Goal: Task Accomplishment & Management: Manage account settings

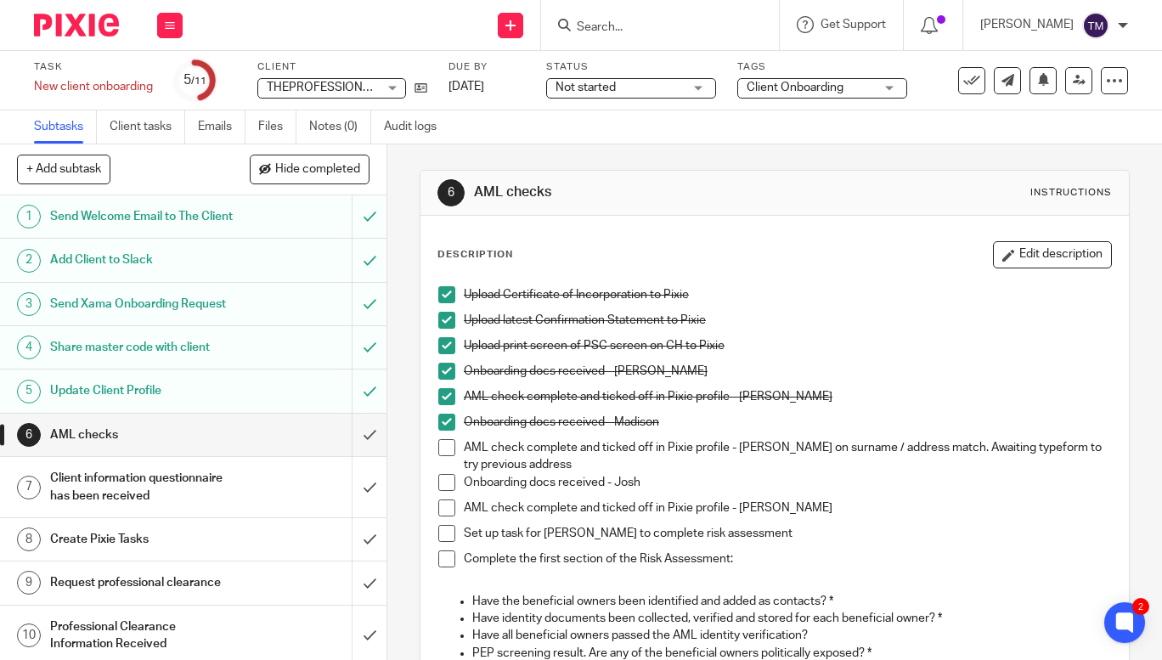
scroll to position [84, 0]
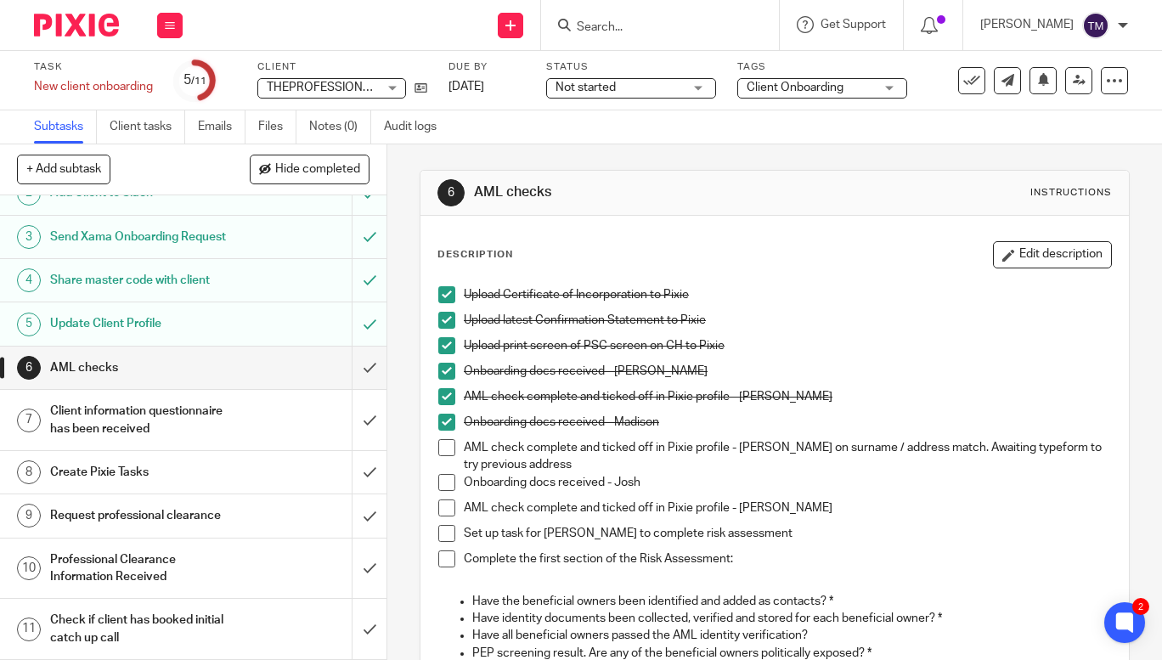
click at [641, 28] on input "Search" at bounding box center [651, 27] width 153 height 15
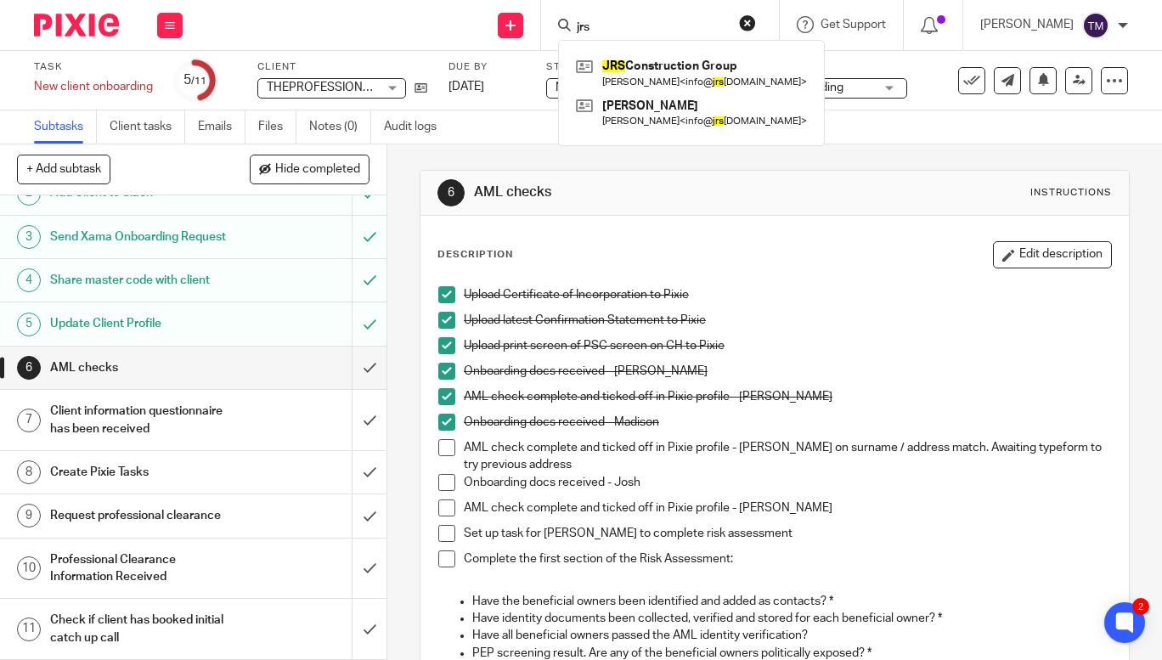
type input "jrs"
click button "submit" at bounding box center [0, 0] width 0 height 0
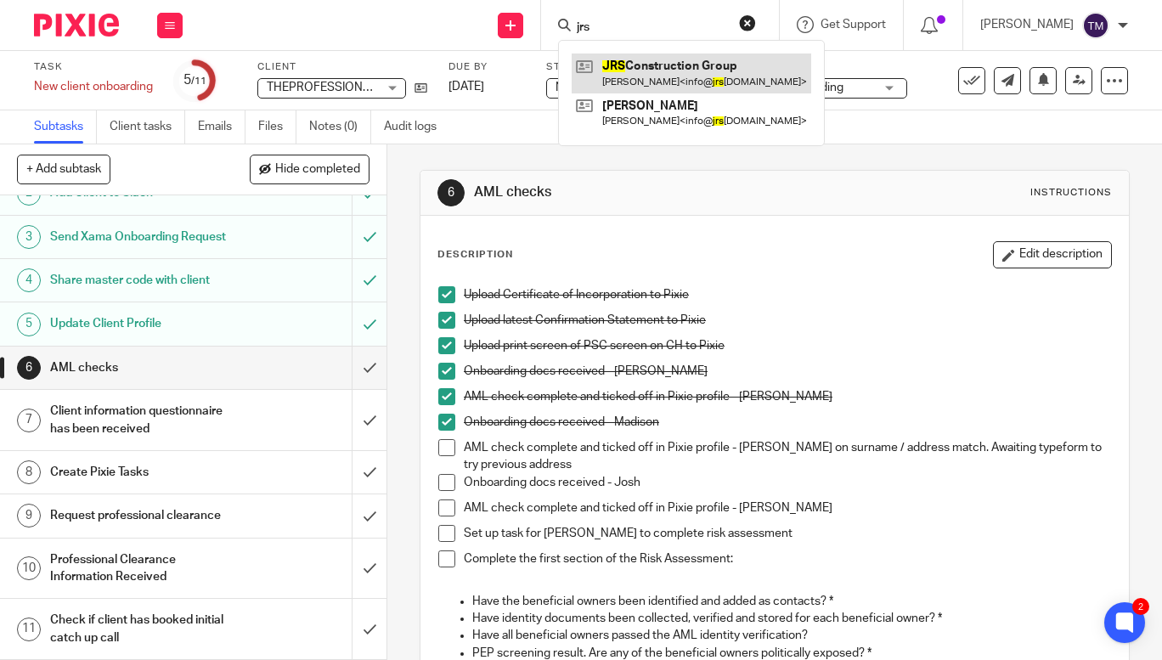
click at [675, 64] on link at bounding box center [690, 72] width 239 height 39
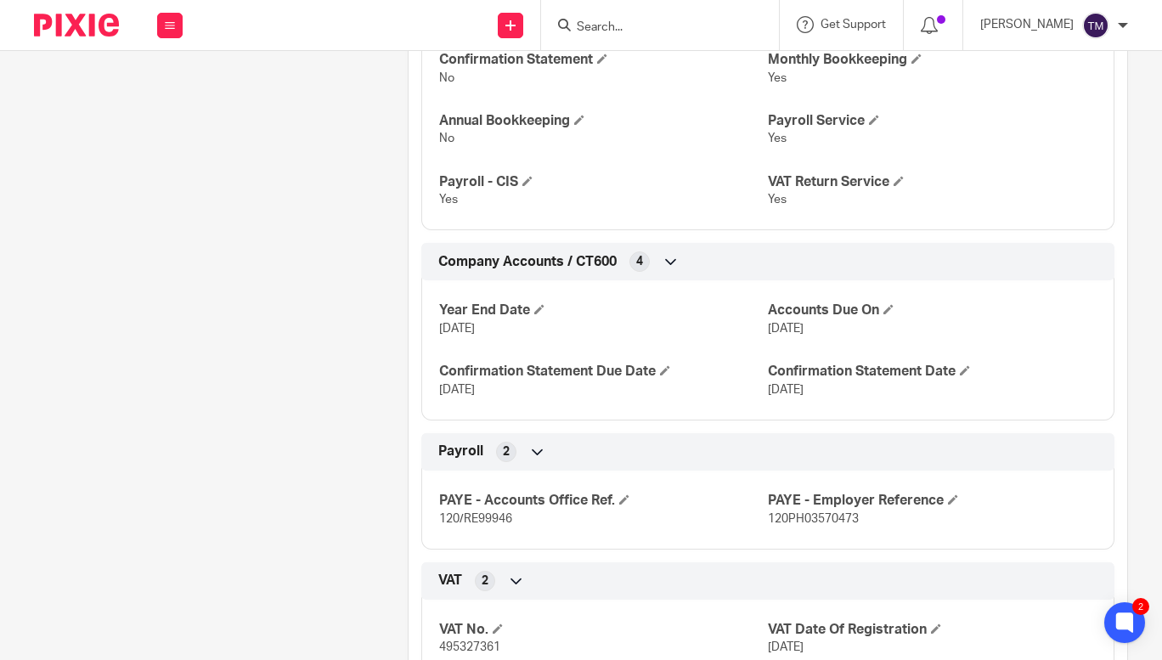
scroll to position [838, 0]
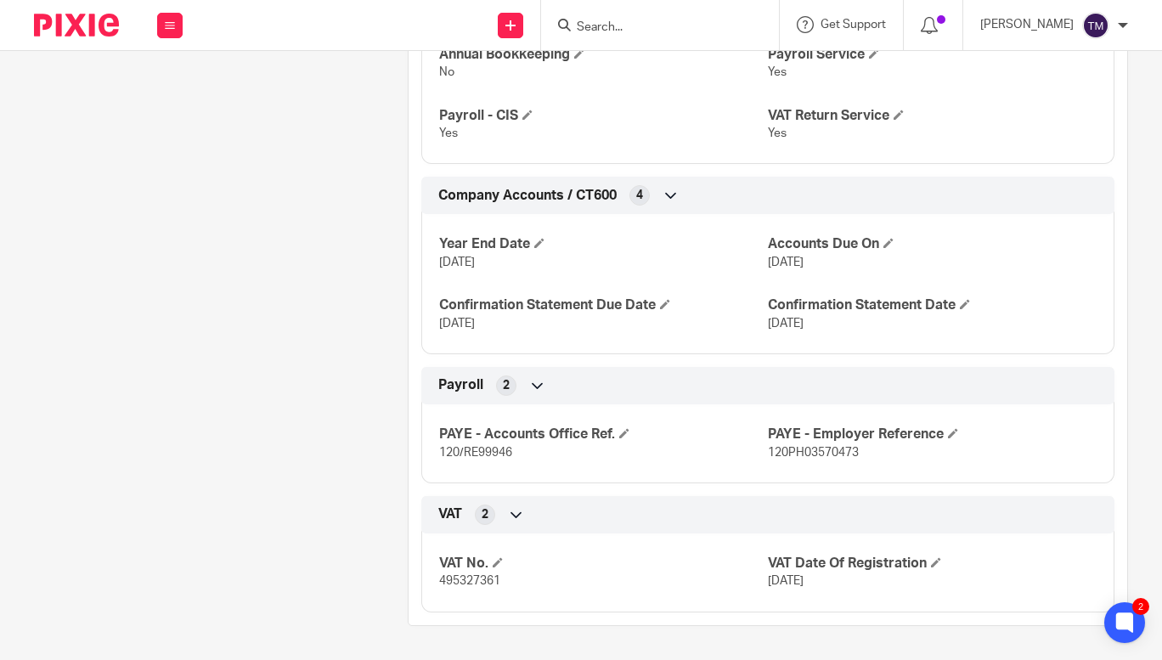
click at [448, 451] on span "120/RE99946" at bounding box center [475, 453] width 73 height 12
copy span "120"
click at [495, 451] on span "120/RE99946" at bounding box center [475, 453] width 73 height 12
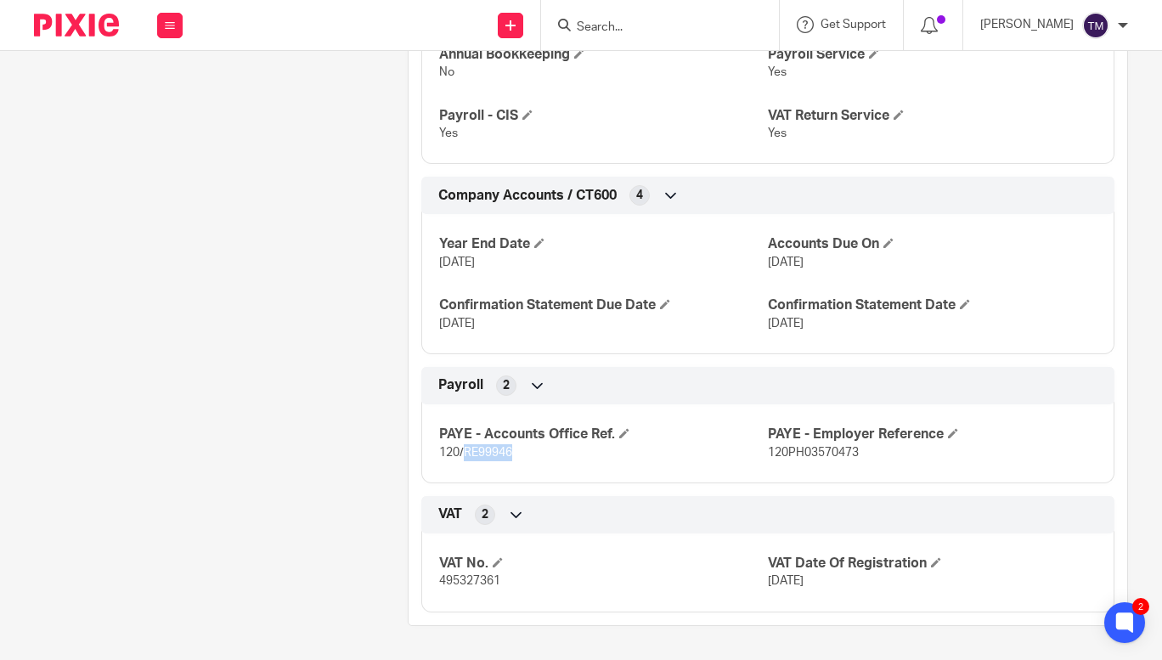
copy span "RE99946"
click at [812, 453] on span "120PH03570473" at bounding box center [813, 453] width 91 height 12
copy span "120PH03570473"
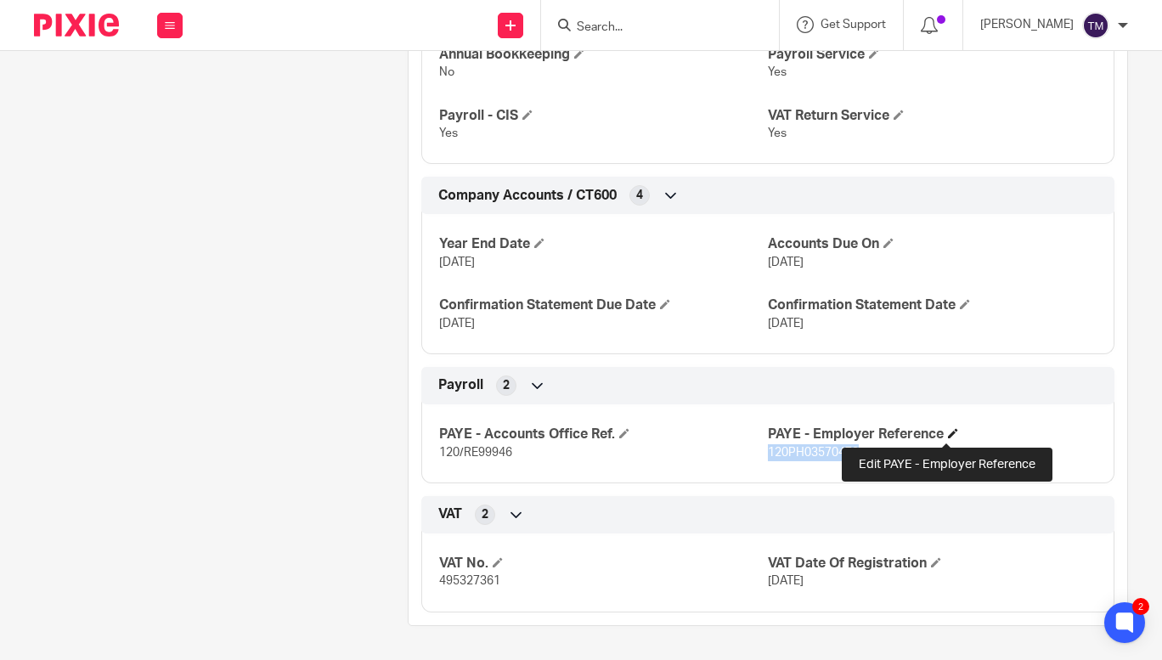
copy span "120PH03570473"
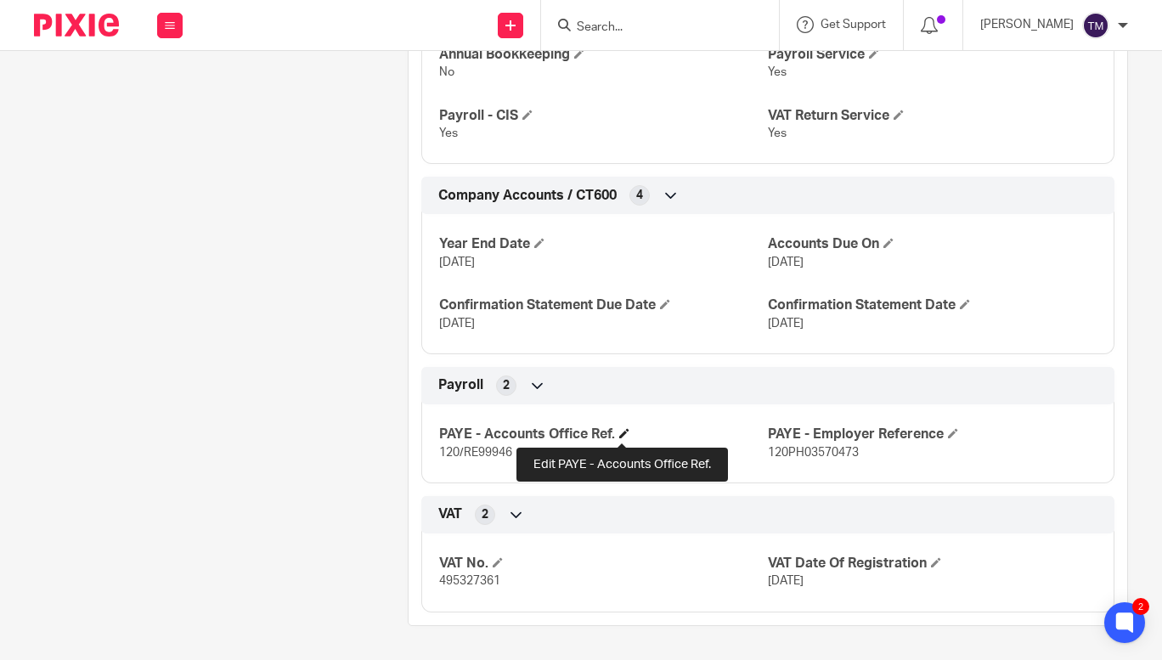
click at [620, 433] on span at bounding box center [624, 433] width 10 height 10
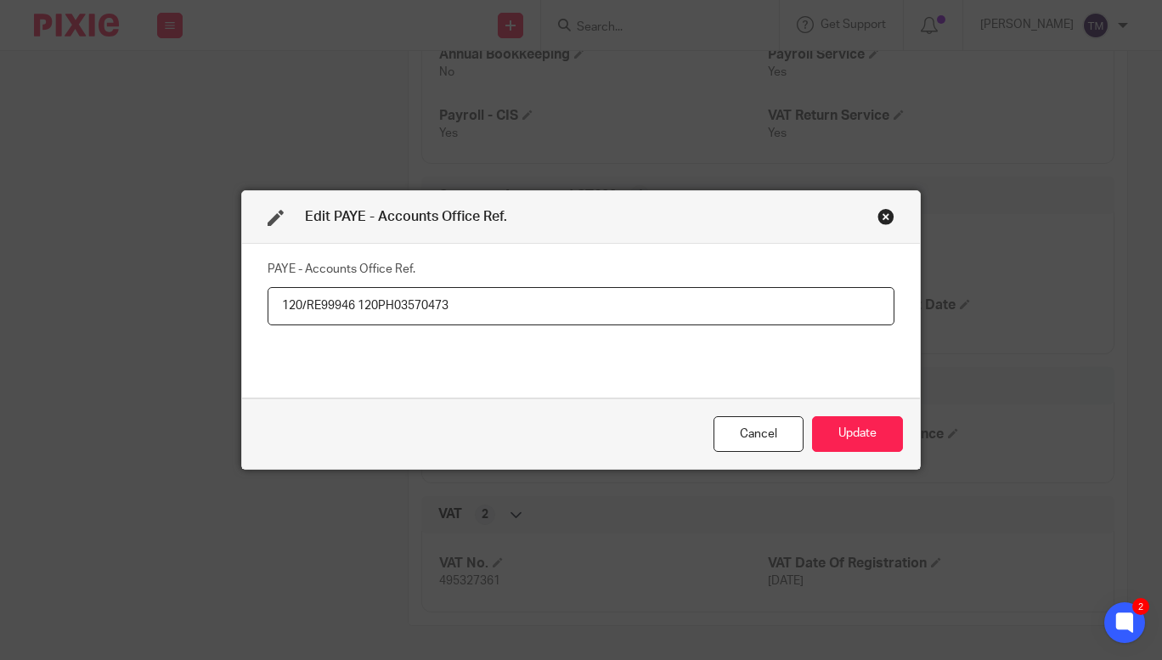
drag, startPoint x: 350, startPoint y: 304, endPoint x: 223, endPoint y: 307, distance: 126.6
click at [223, 307] on div "Edit PAYE - Accounts Office Ref. PAYE - Accounts Office Ref. 120/RE99946 120PH0…" at bounding box center [581, 330] width 1162 height 660
type input "120PH03570473"
click at [853, 444] on button "Update" at bounding box center [857, 434] width 91 height 37
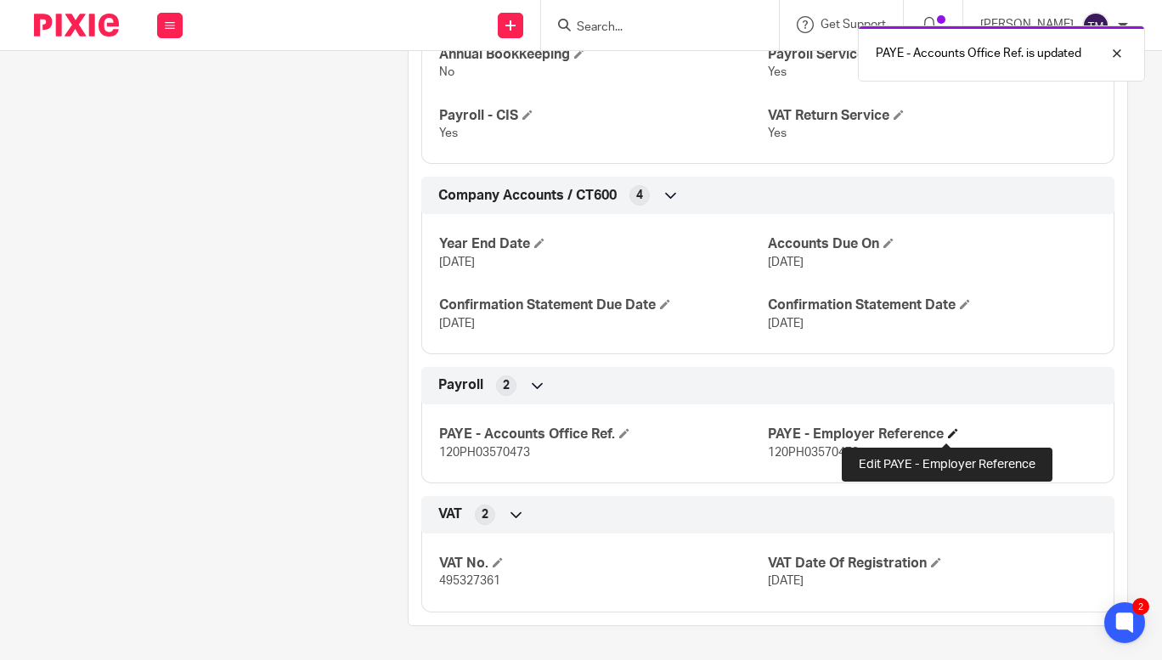
click at [948, 435] on span at bounding box center [953, 433] width 10 height 10
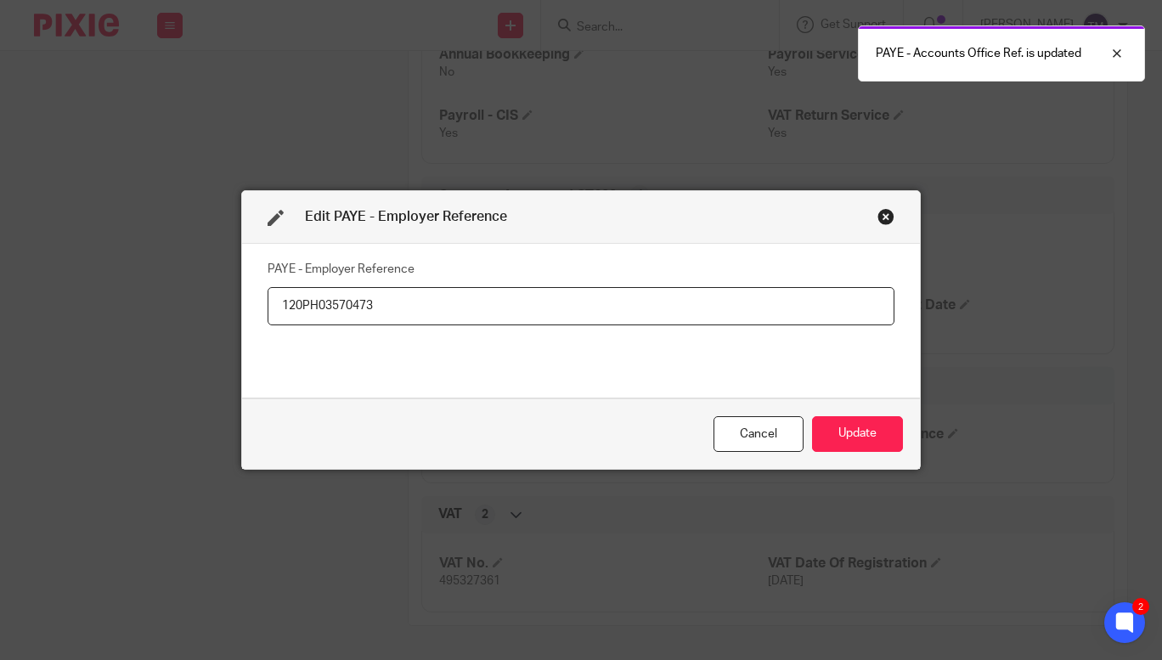
drag, startPoint x: 510, startPoint y: 300, endPoint x: 232, endPoint y: 290, distance: 278.7
click at [232, 290] on div "Edit PAYE - Employer Reference PAYE - Employer Reference 120PH03570473 Cancel U…" at bounding box center [581, 330] width 1162 height 660
type input "120/RE99946"
click at [889, 433] on button "Update" at bounding box center [857, 434] width 91 height 37
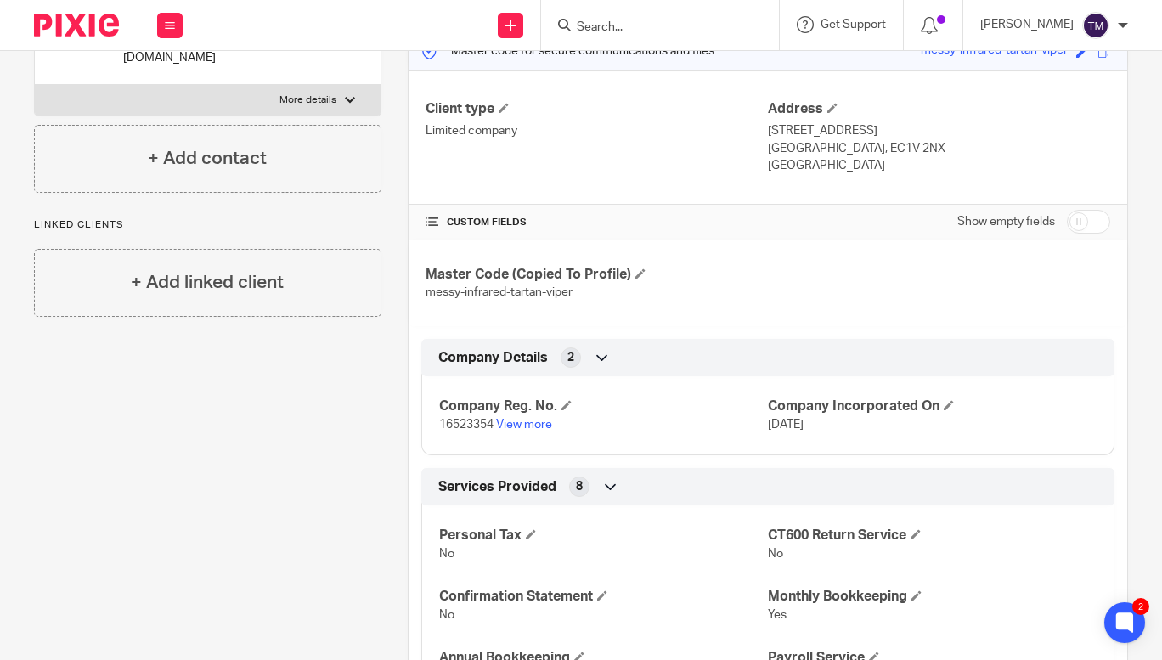
scroll to position [0, 0]
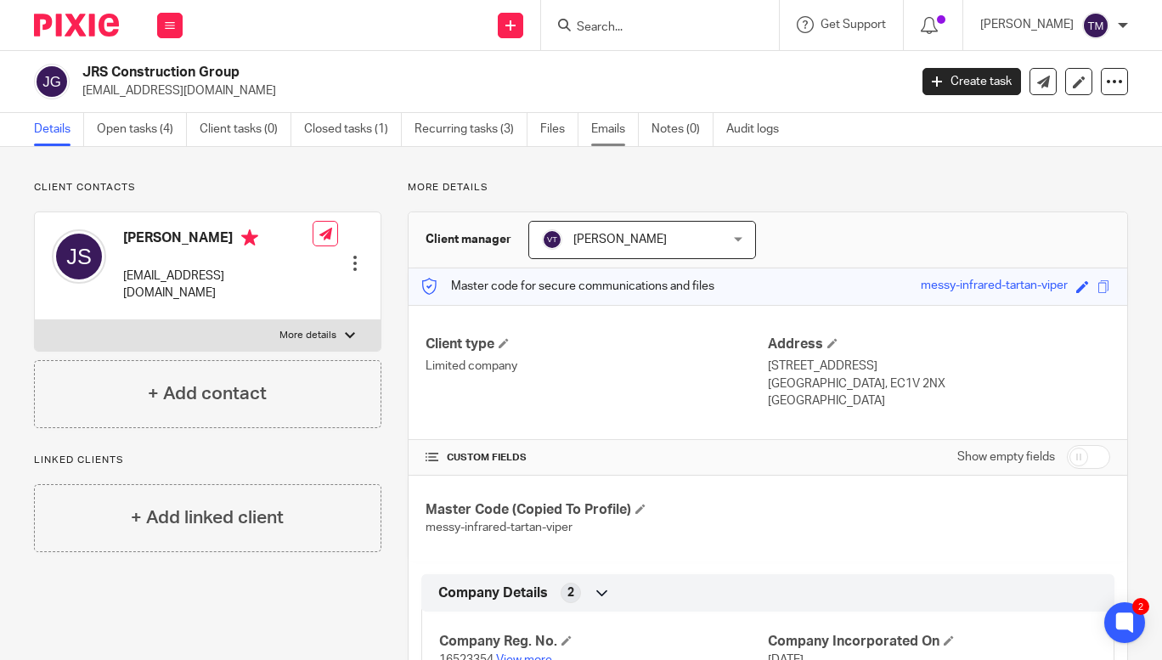
click at [600, 123] on link "Emails" at bounding box center [615, 129] width 48 height 33
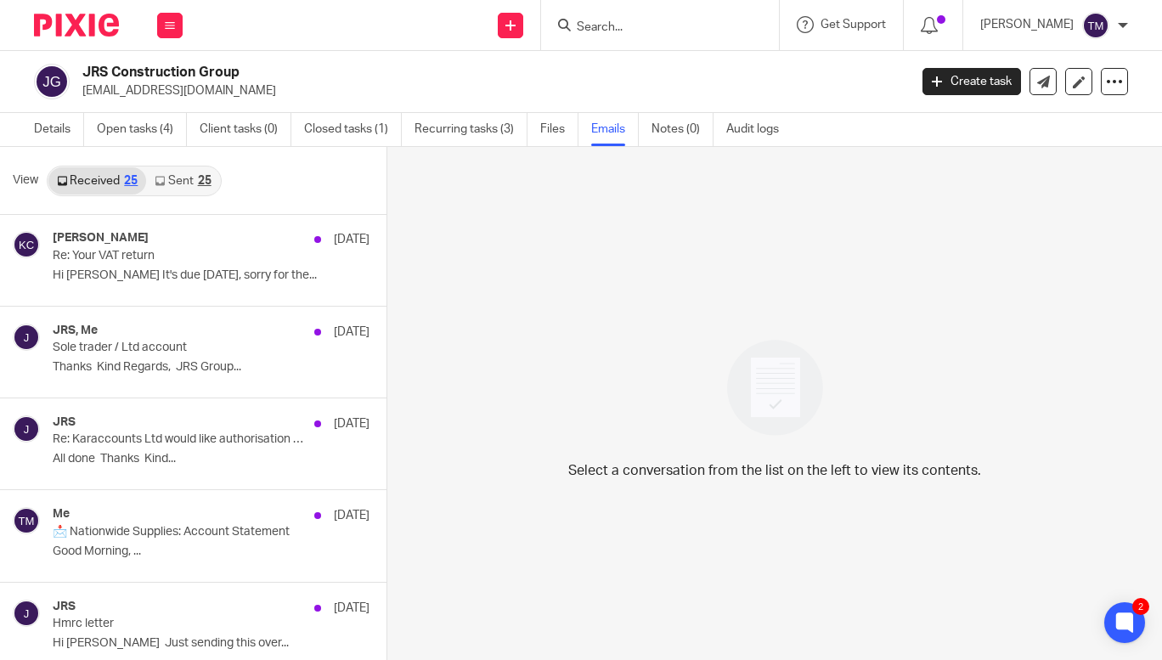
scroll to position [614, 0]
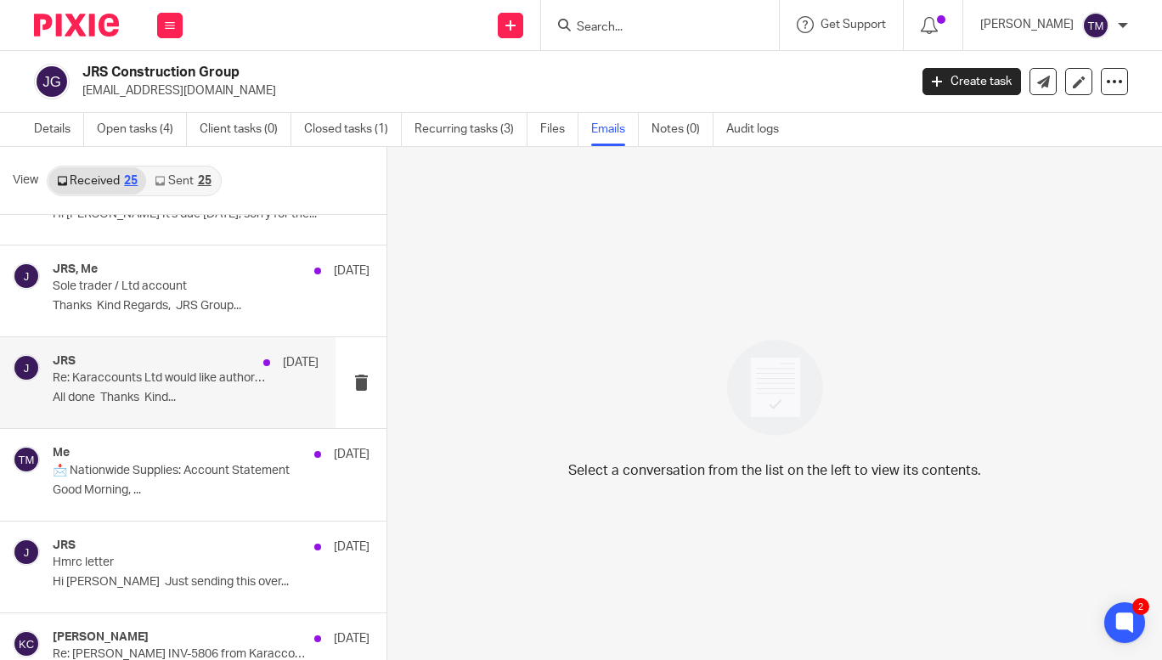
click at [132, 392] on p "All done Thanks Kind..." at bounding box center [186, 398] width 266 height 14
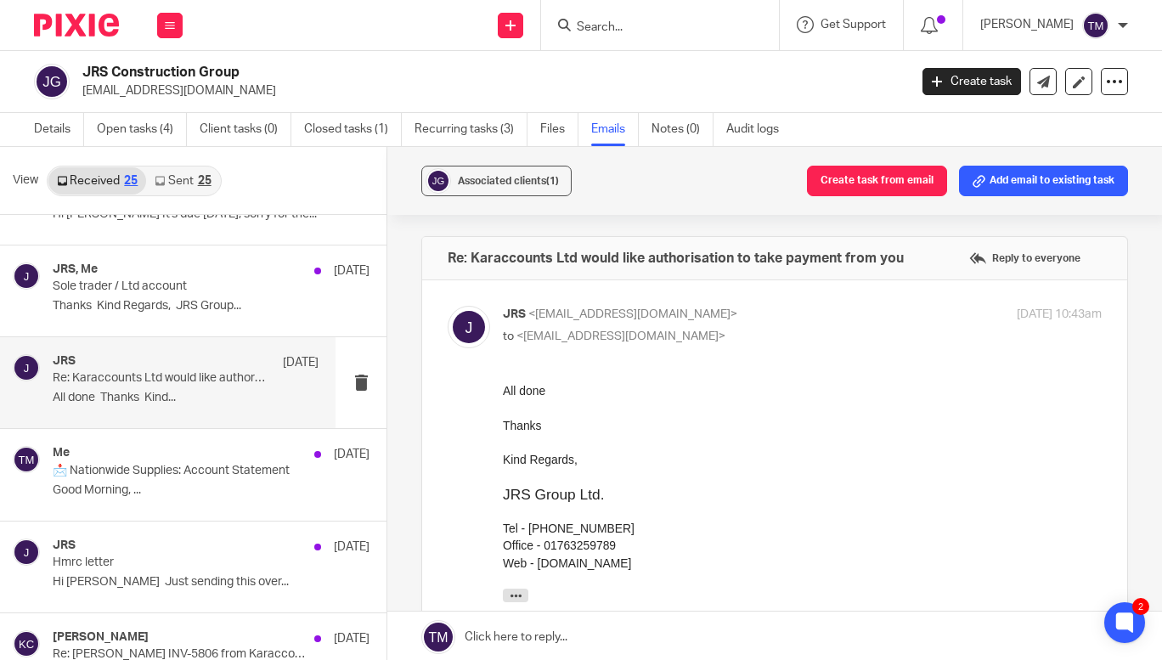
scroll to position [0, 0]
click at [139, 121] on link "Open tasks (4)" at bounding box center [142, 129] width 90 height 33
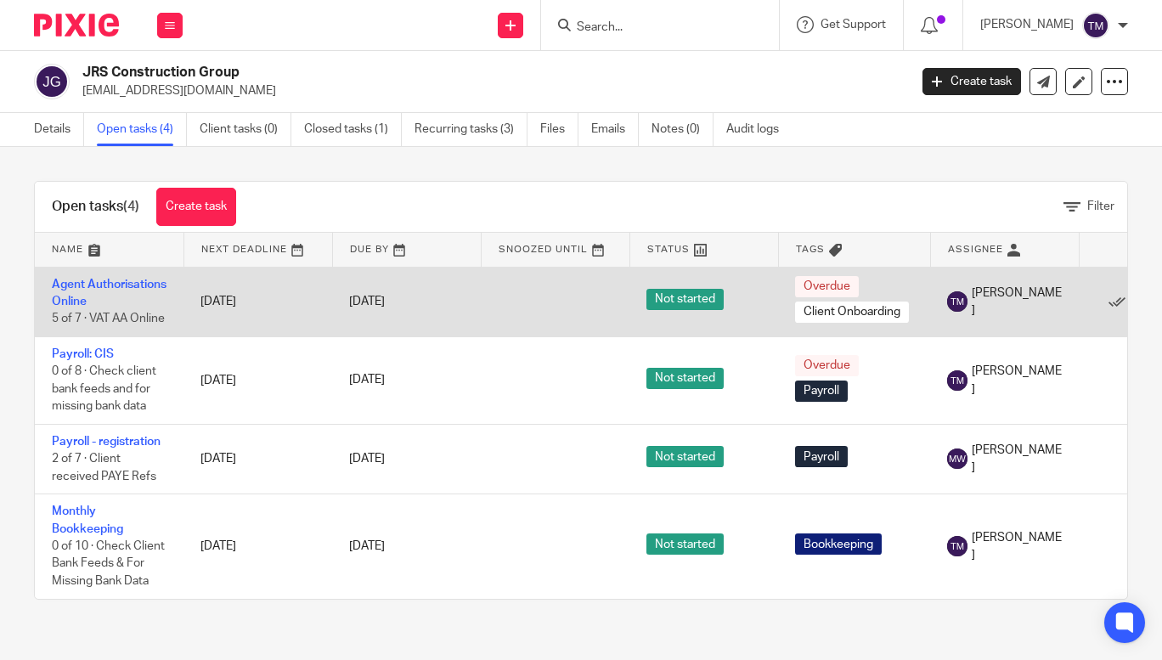
click at [87, 293] on td "Agent Authorisations Online 5 of 7 · VAT AA Online" at bounding box center [109, 302] width 149 height 70
click at [89, 300] on link "Agent Authorisations Online" at bounding box center [109, 293] width 115 height 29
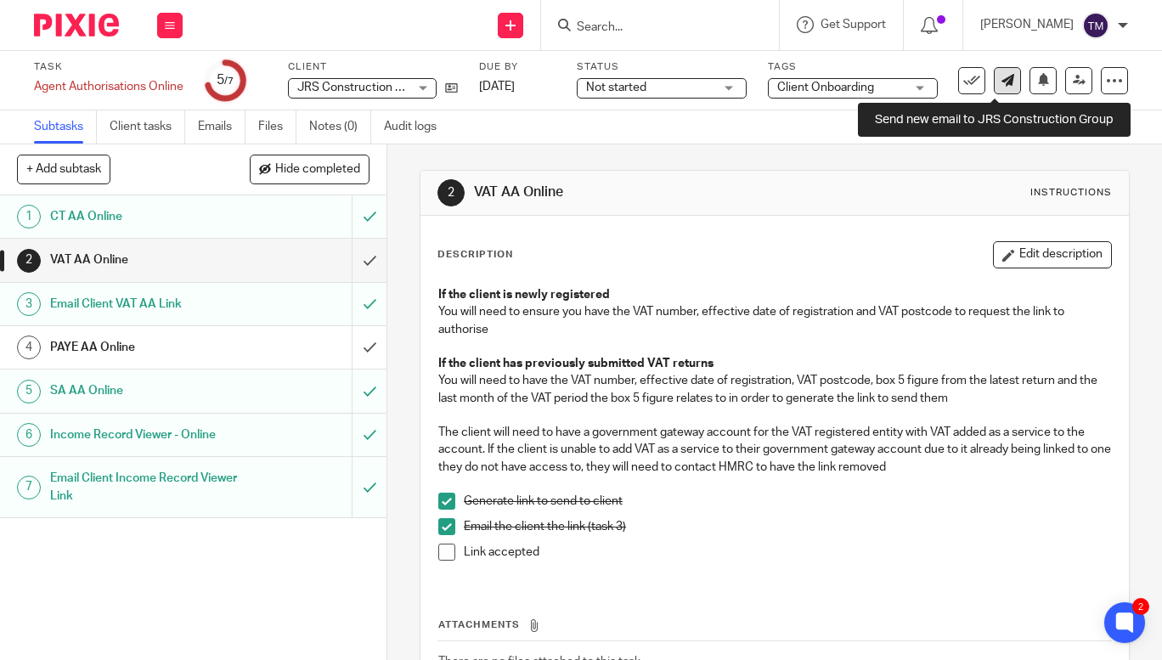
click at [1001, 81] on icon at bounding box center [1007, 80] width 13 height 13
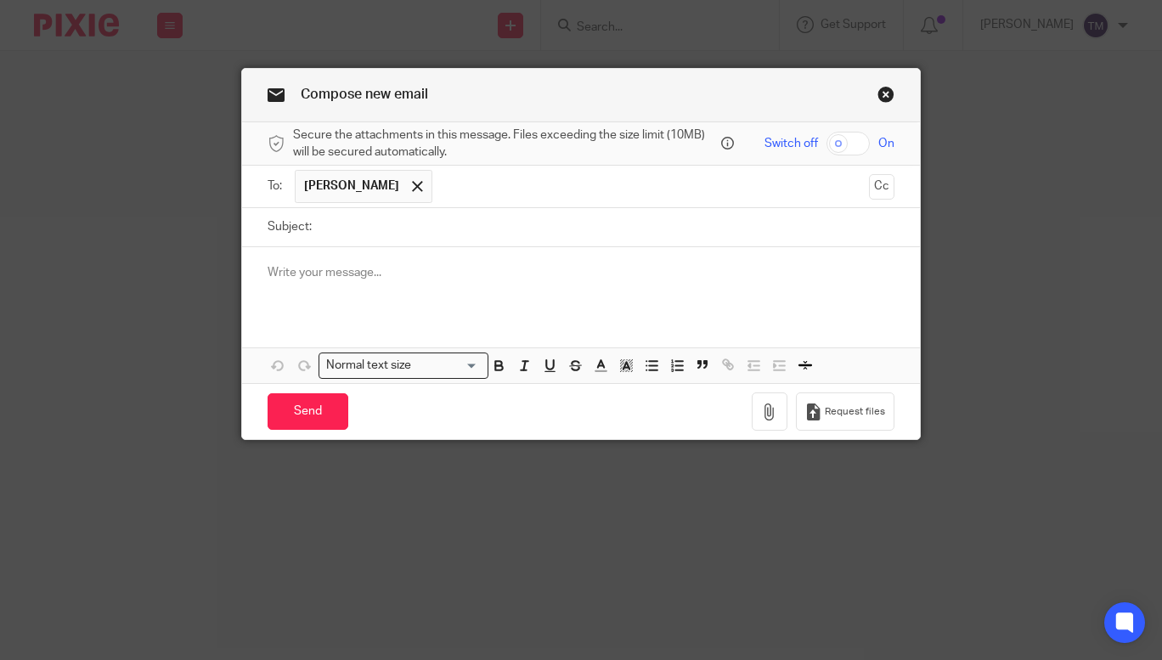
click at [408, 226] on input "Subject:" at bounding box center [607, 227] width 574 height 38
type input "Agent Authorisation Codes"
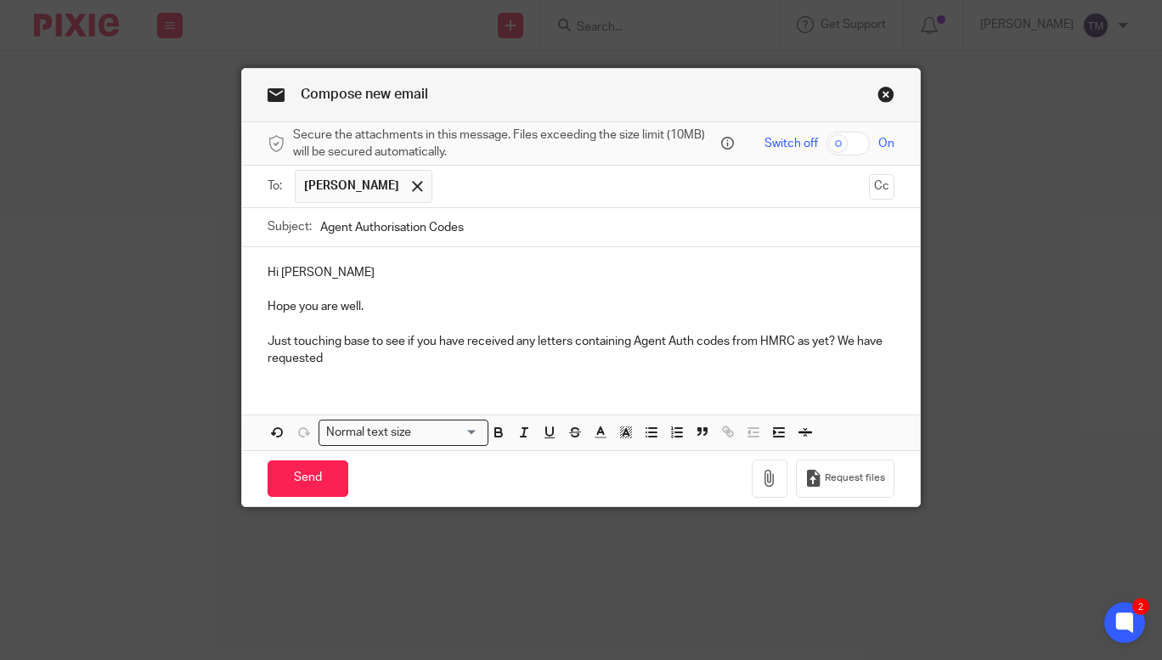
click at [518, 339] on p "Just touching base to see if you have received any letters containing Agent Aut…" at bounding box center [580, 350] width 627 height 35
click at [557, 345] on p "Just touching base to see if you have received a letters containing Agent Auth …" at bounding box center [580, 350] width 627 height 35
click at [318, 363] on p "Just touching base to see if you have received a letter containing Agent Auth c…" at bounding box center [580, 350] width 627 height 35
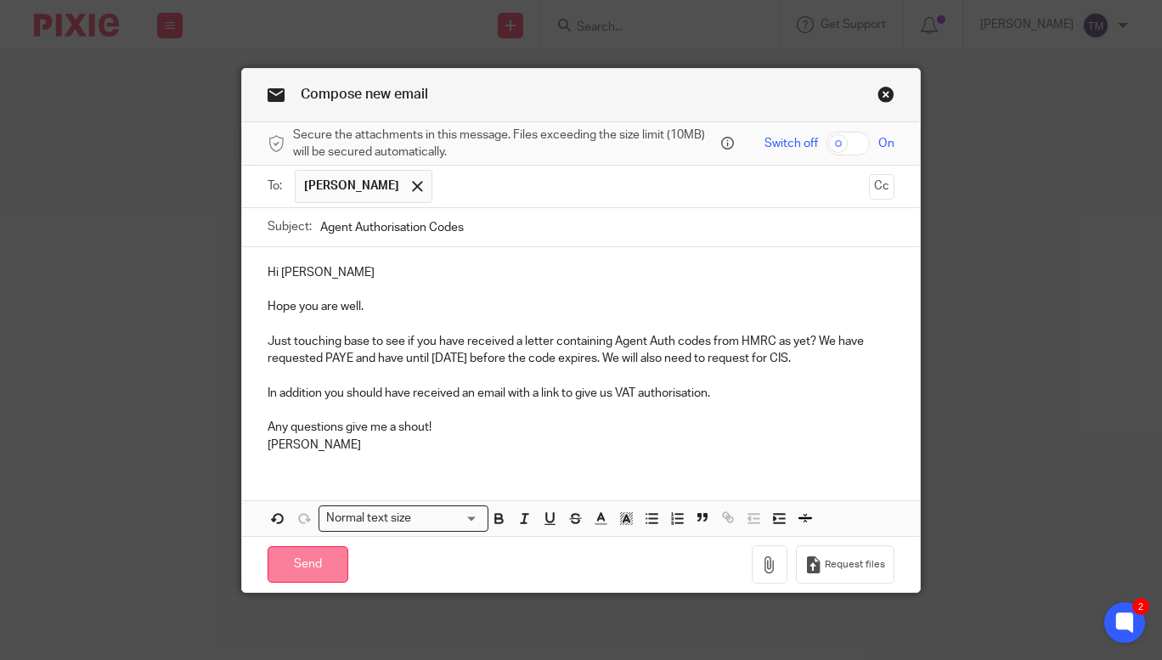
click at [307, 565] on input "Send" at bounding box center [307, 564] width 81 height 37
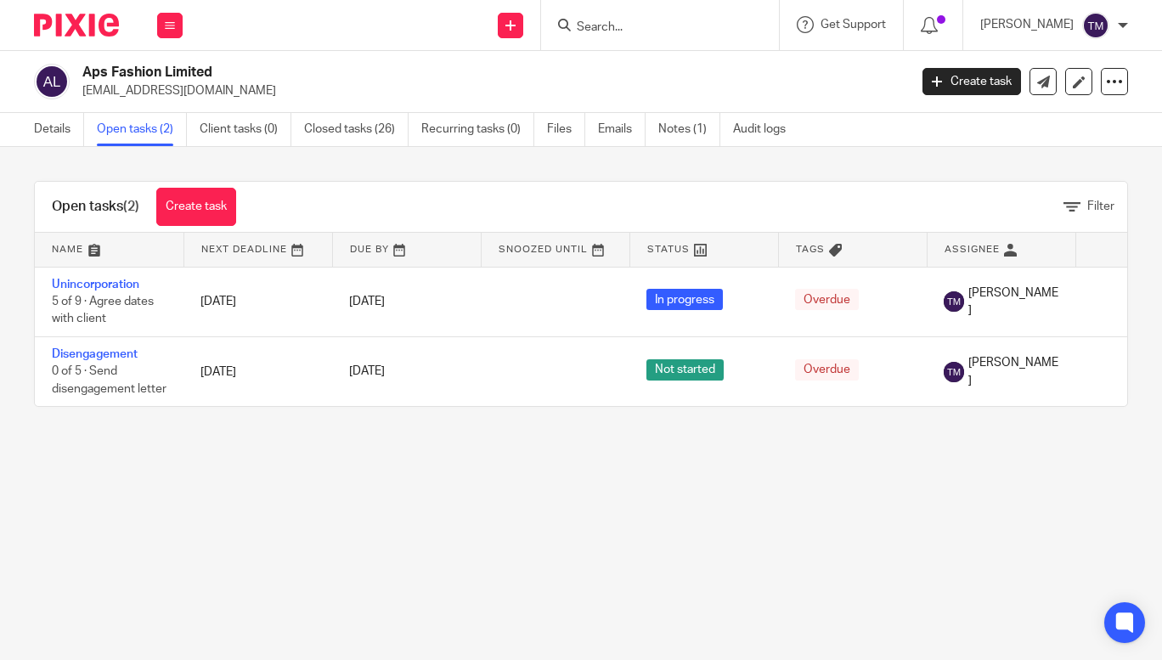
click at [639, 28] on input "Search" at bounding box center [651, 27] width 153 height 15
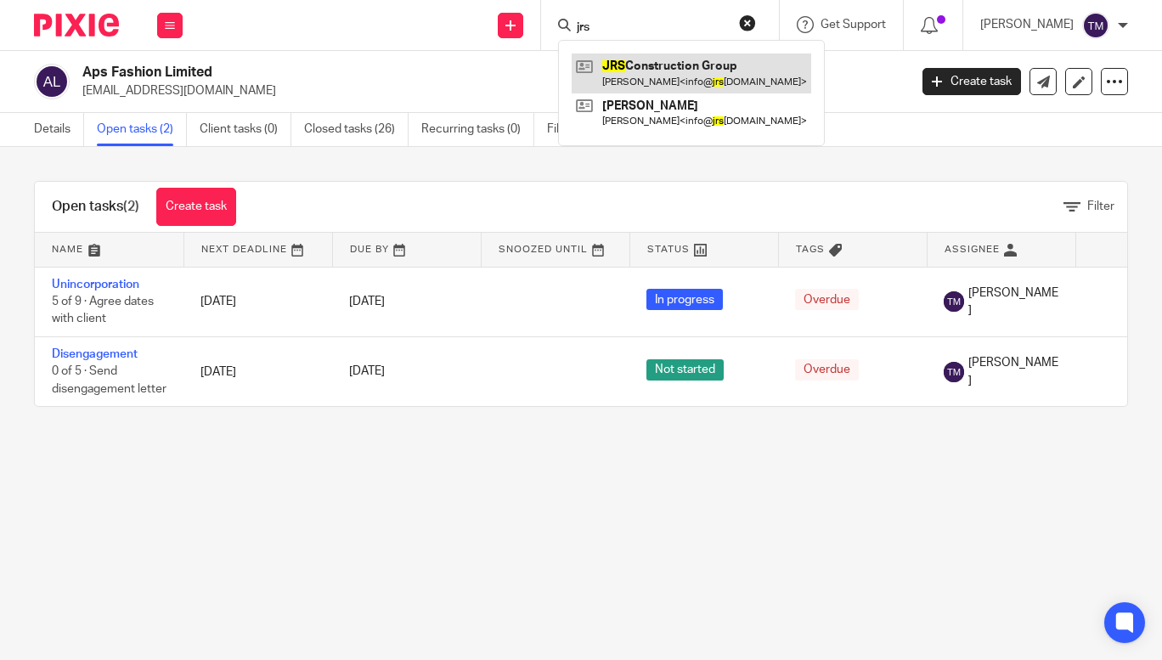
type input "jrs"
click at [671, 61] on link at bounding box center [690, 72] width 239 height 39
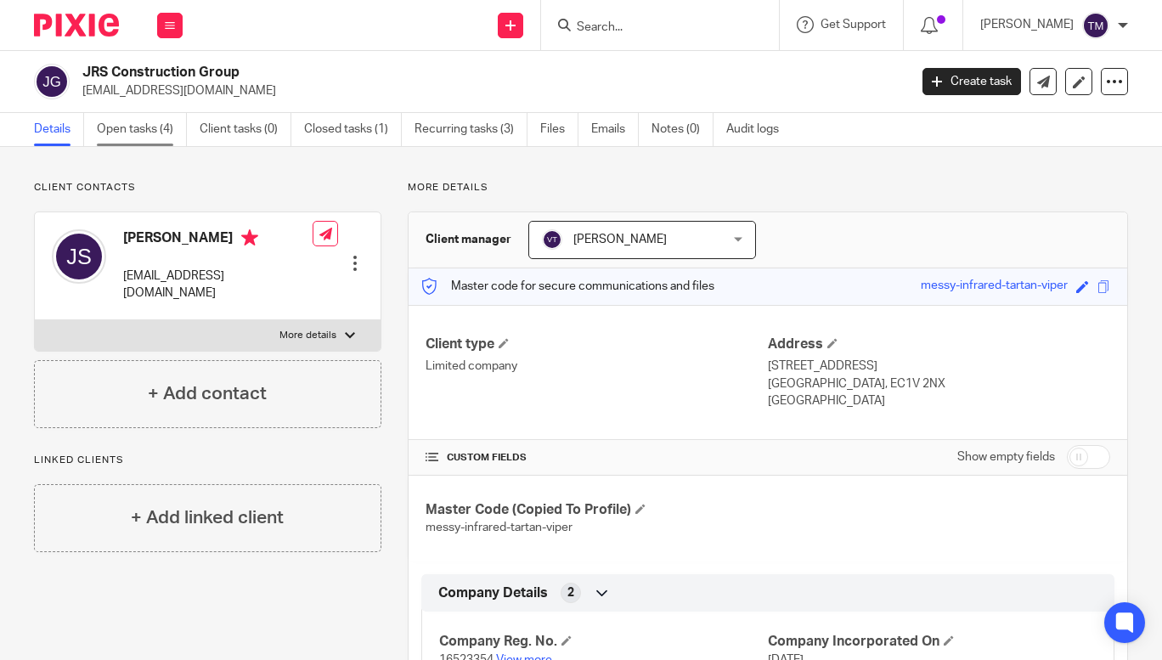
click at [145, 127] on link "Open tasks (4)" at bounding box center [142, 129] width 90 height 33
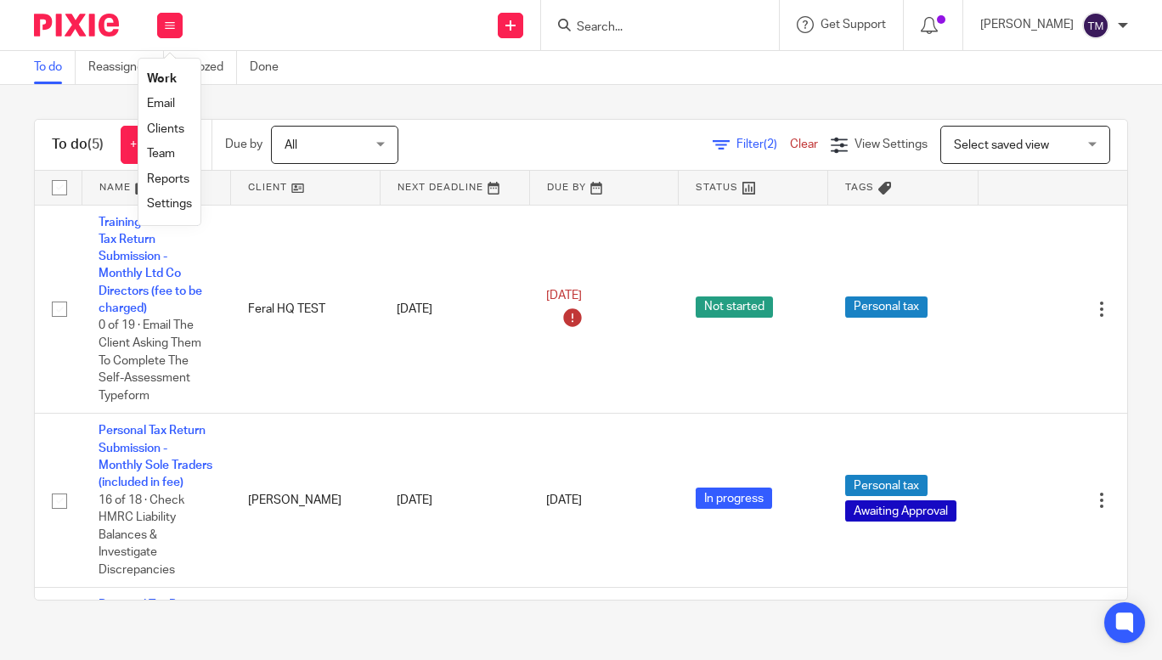
click at [177, 203] on link "Settings" at bounding box center [169, 204] width 45 height 12
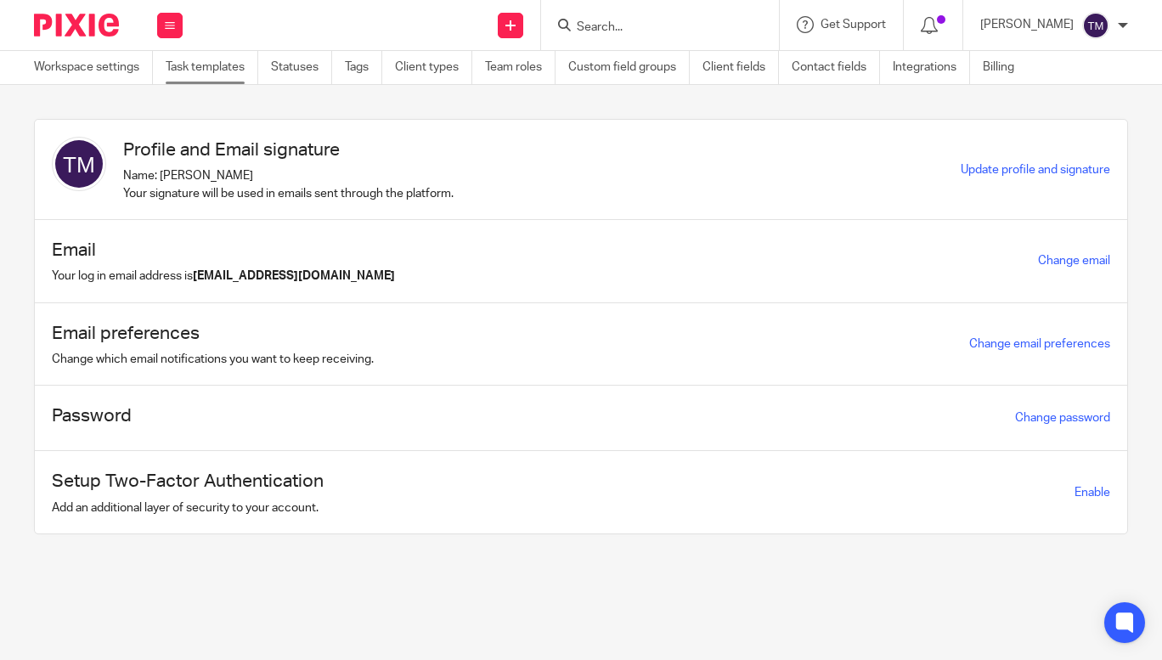
click at [224, 68] on link "Task templates" at bounding box center [212, 67] width 93 height 33
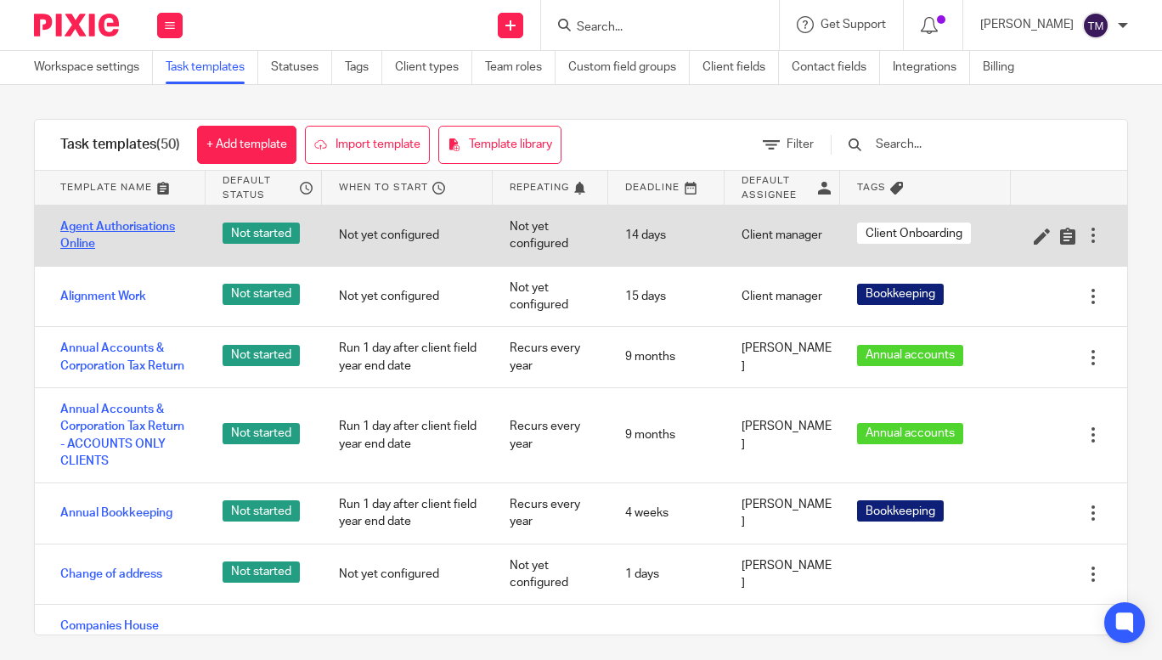
click at [155, 221] on link "Agent Authorisations Online" at bounding box center [124, 235] width 128 height 35
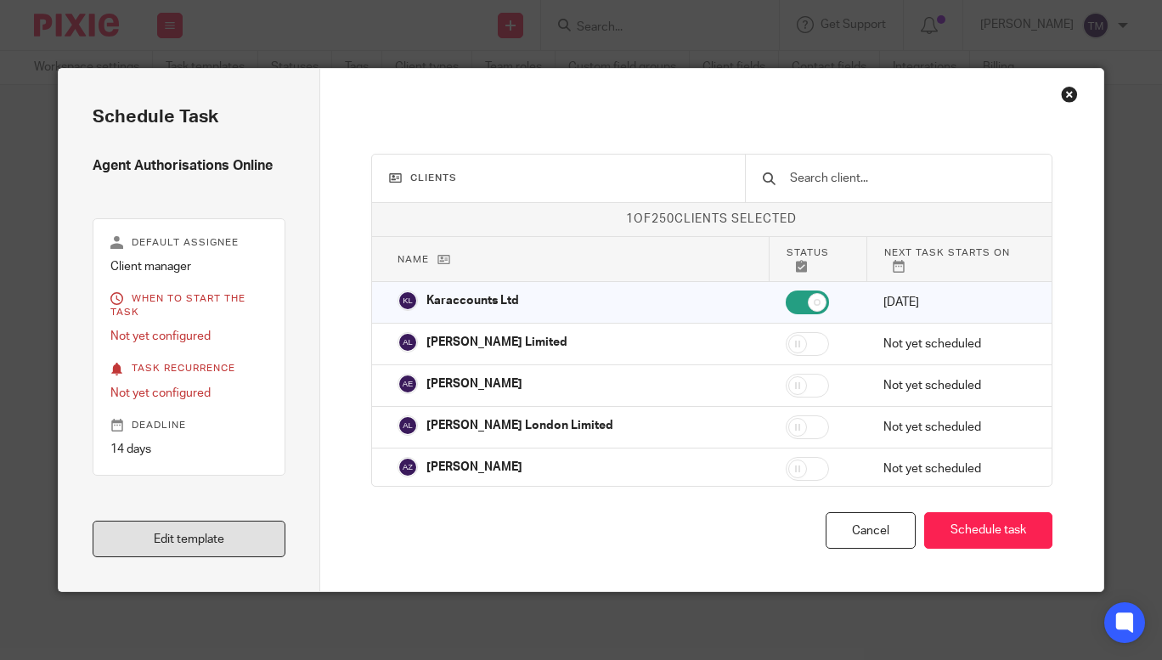
click at [217, 530] on link "Edit template" at bounding box center [189, 539] width 192 height 37
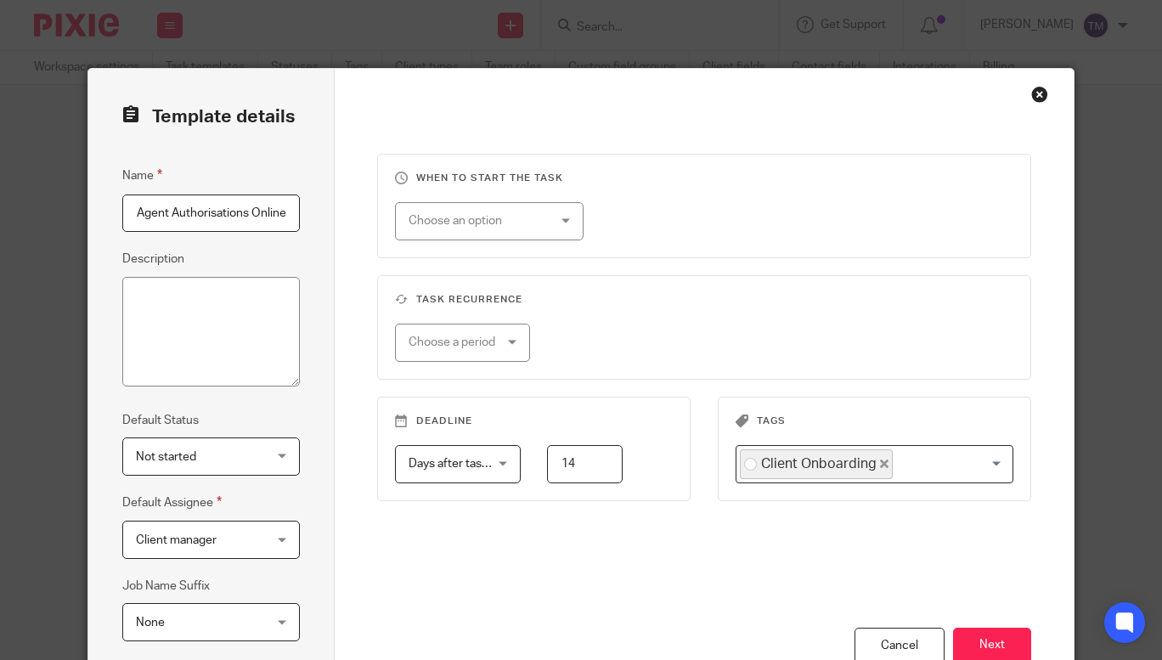
scroll to position [0, 2]
click at [1002, 642] on button "Next" at bounding box center [992, 646] width 78 height 37
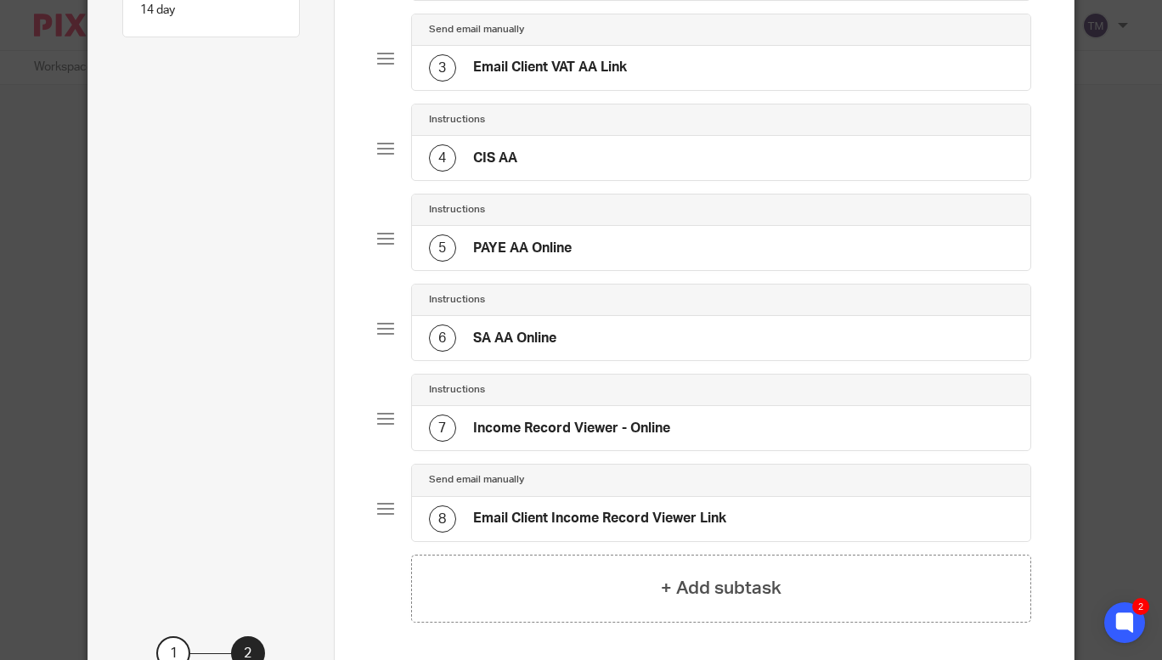
scroll to position [352, 0]
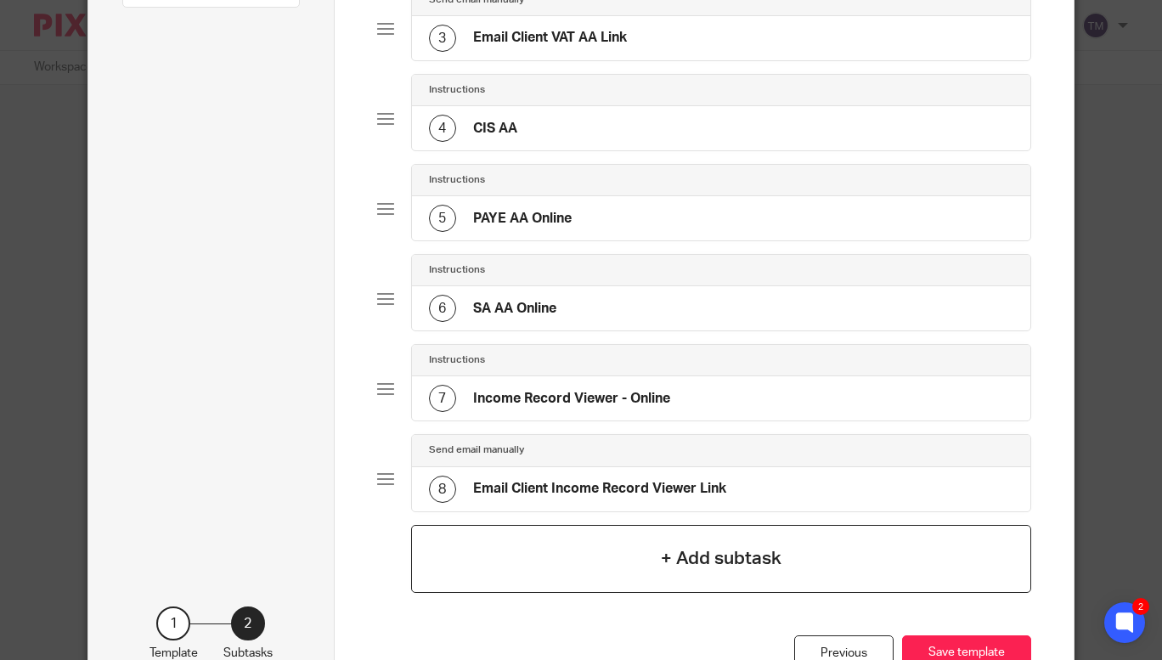
click at [723, 560] on h4 "+ Add subtask" at bounding box center [721, 558] width 121 height 26
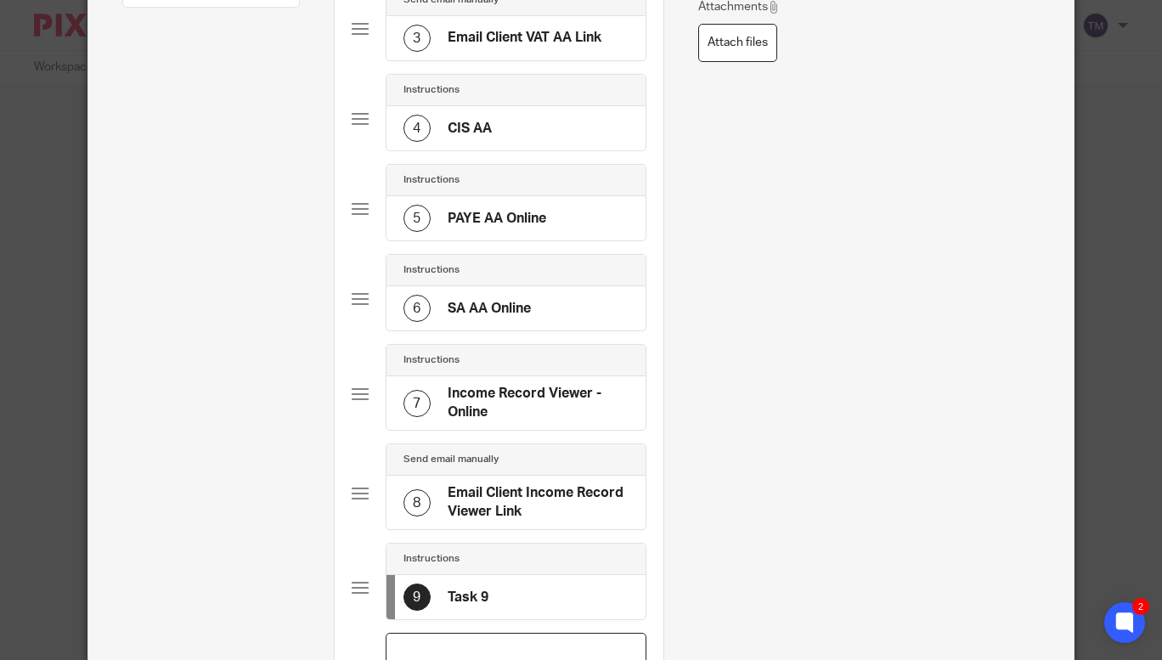
scroll to position [0, 0]
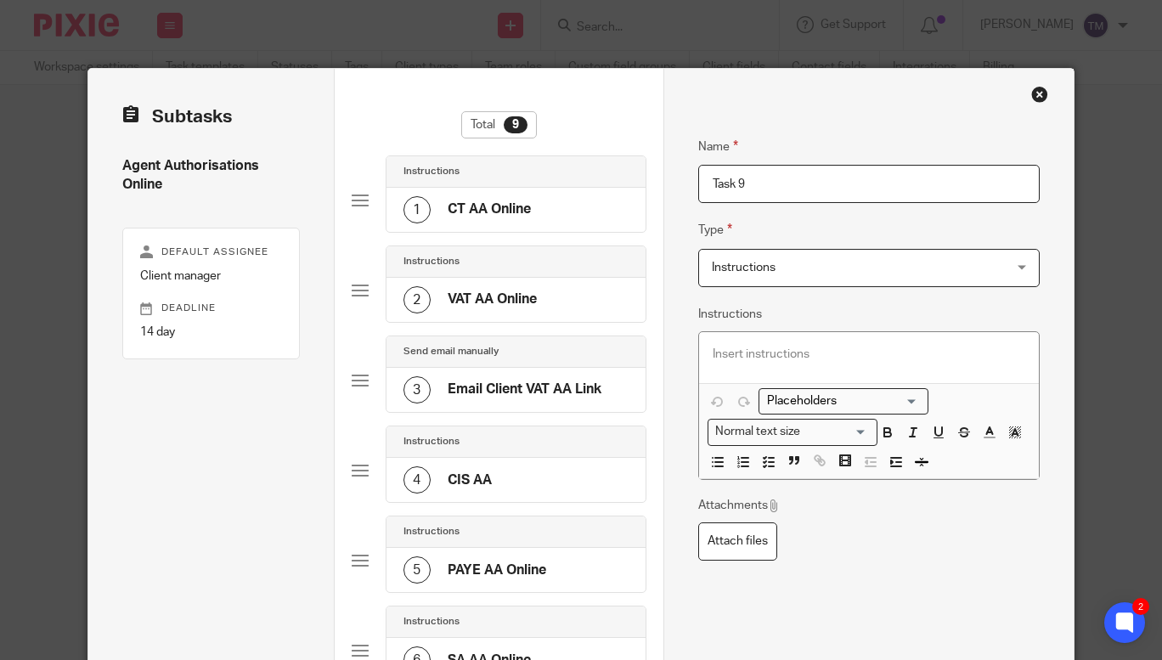
drag, startPoint x: 763, startPoint y: 185, endPoint x: 678, endPoint y: 182, distance: 85.0
click at [678, 182] on div "Name CT AA Online Type Instructions Instructions Instructions Document signing …" at bounding box center [868, 603] width 411 height 1068
type input "CIS AA Online"
click at [559, 211] on div "1 CT AA Online" at bounding box center [515, 210] width 259 height 44
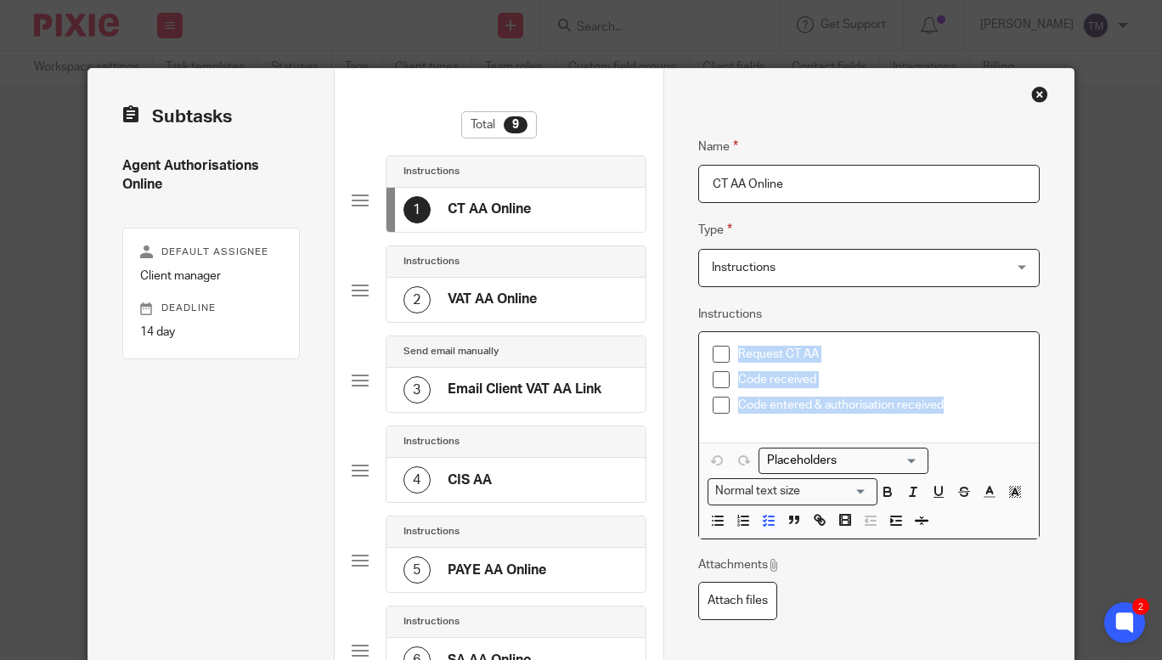
drag, startPoint x: 960, startPoint y: 405, endPoint x: 695, endPoint y: 340, distance: 273.7
click at [699, 340] on div "Request CT AA Code received Code entered & authorisation received" at bounding box center [869, 387] width 341 height 110
copy ul "Request CT AA Code received Code entered & authorisation received"
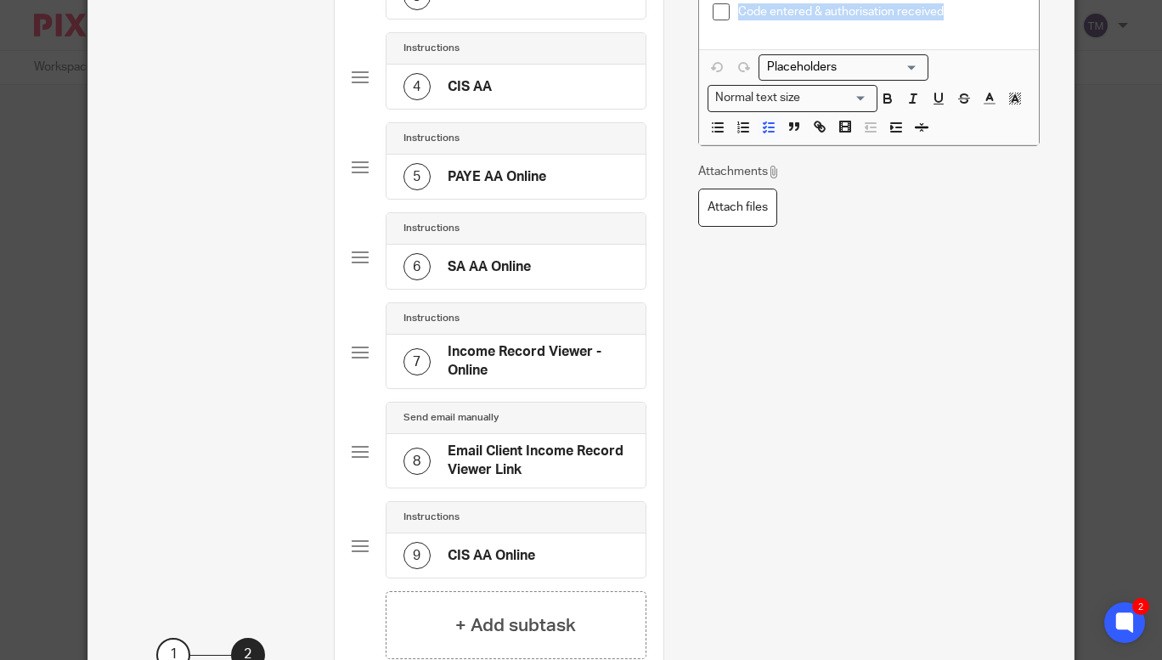
scroll to position [403, 0]
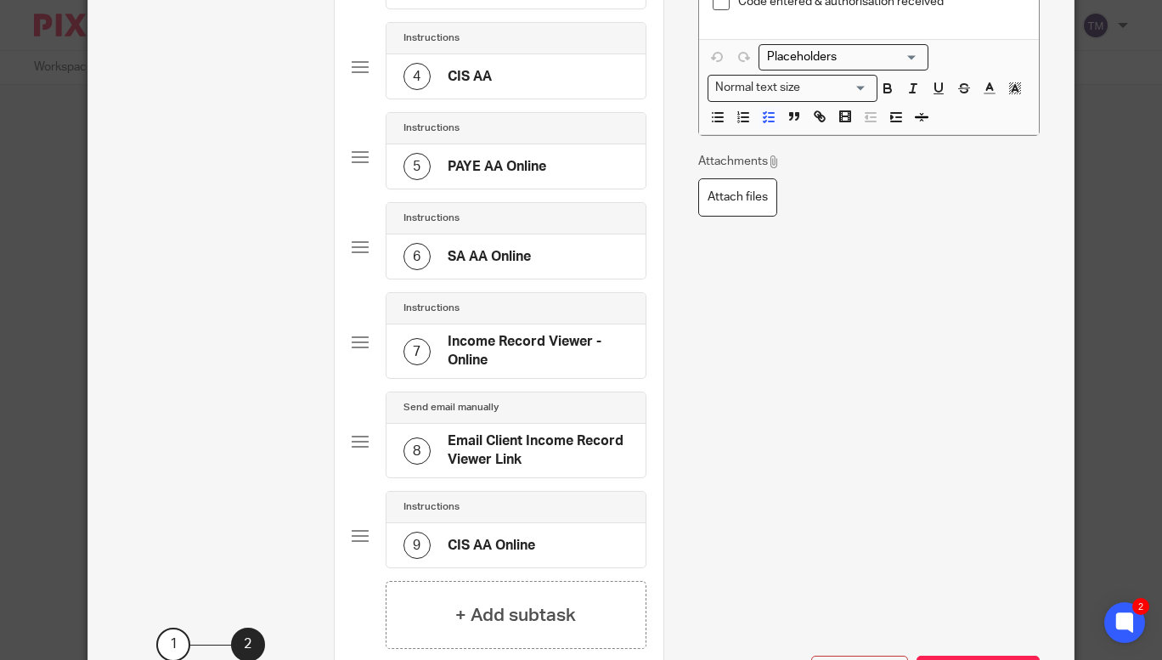
click at [561, 536] on div "9 CIS AA Online" at bounding box center [515, 545] width 259 height 44
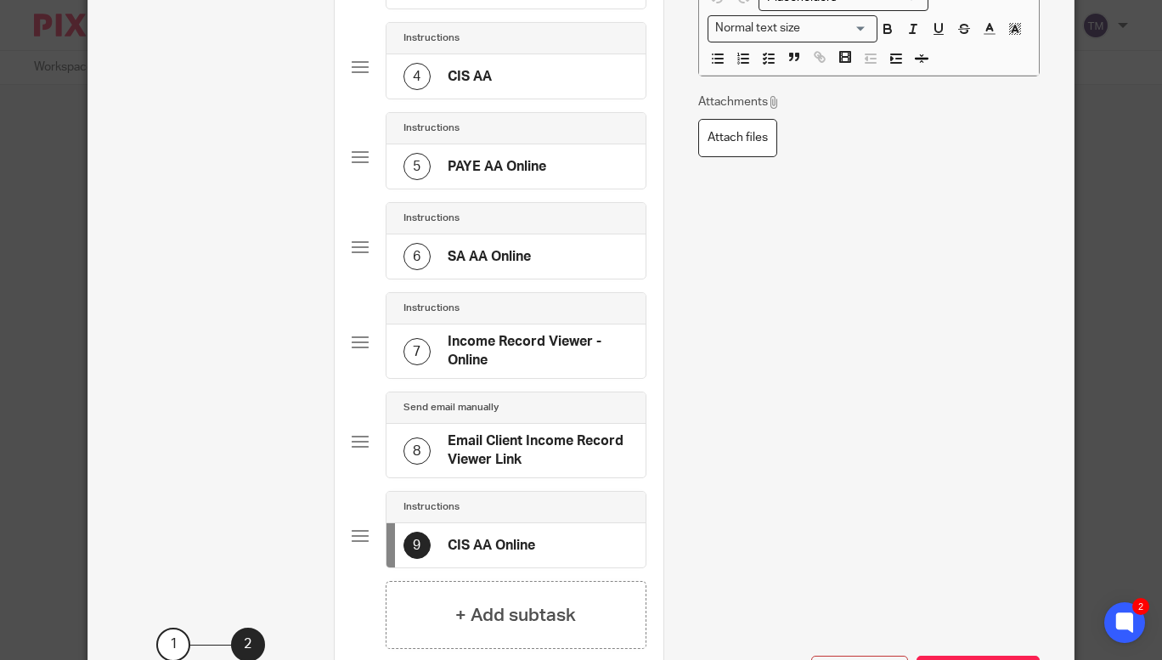
scroll to position [0, 0]
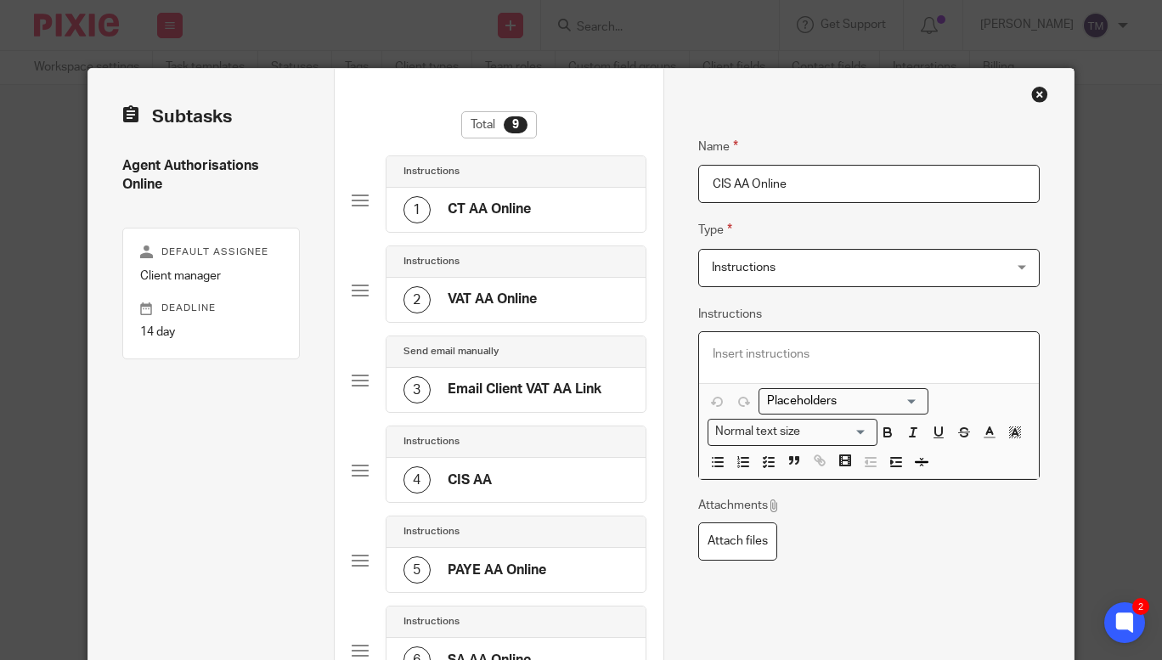
click at [757, 348] on p at bounding box center [868, 354] width 313 height 17
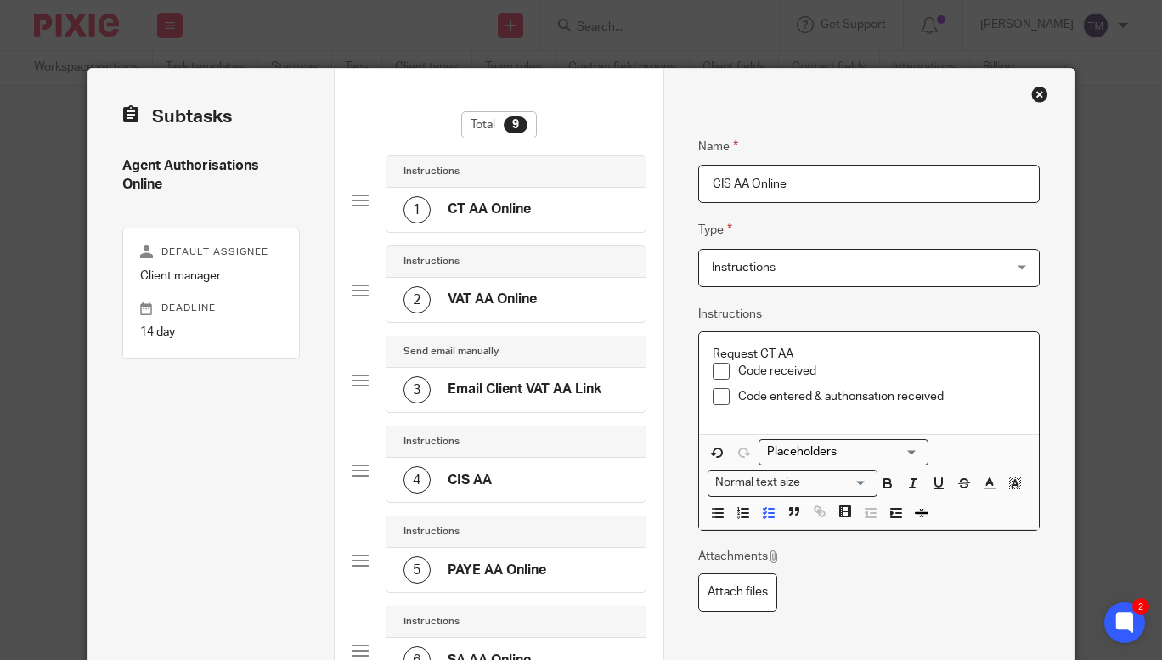
click at [730, 370] on li "Code received" at bounding box center [868, 375] width 313 height 25
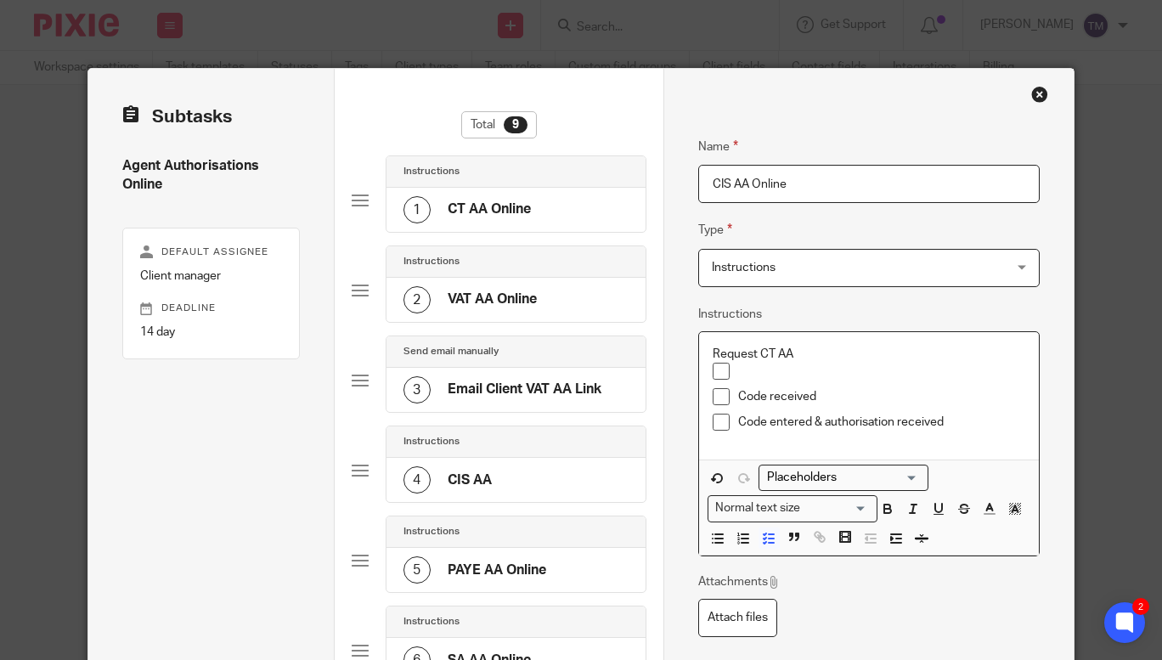
click at [740, 369] on p at bounding box center [882, 371] width 288 height 17
drag, startPoint x: 803, startPoint y: 350, endPoint x: 702, endPoint y: 354, distance: 101.1
click at [702, 354] on div "Request CT AA Request CT AA Code received Code entered & authorisation received" at bounding box center [869, 395] width 341 height 127
click at [790, 371] on p "Request CT AA" at bounding box center [882, 371] width 288 height 17
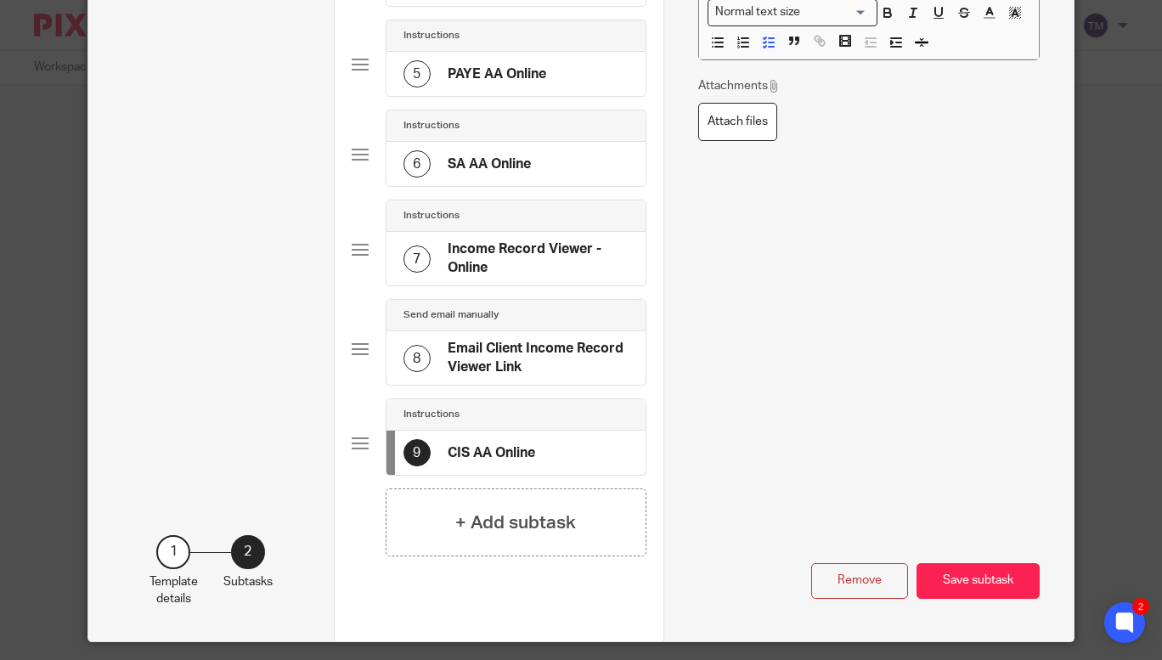
scroll to position [500, 0]
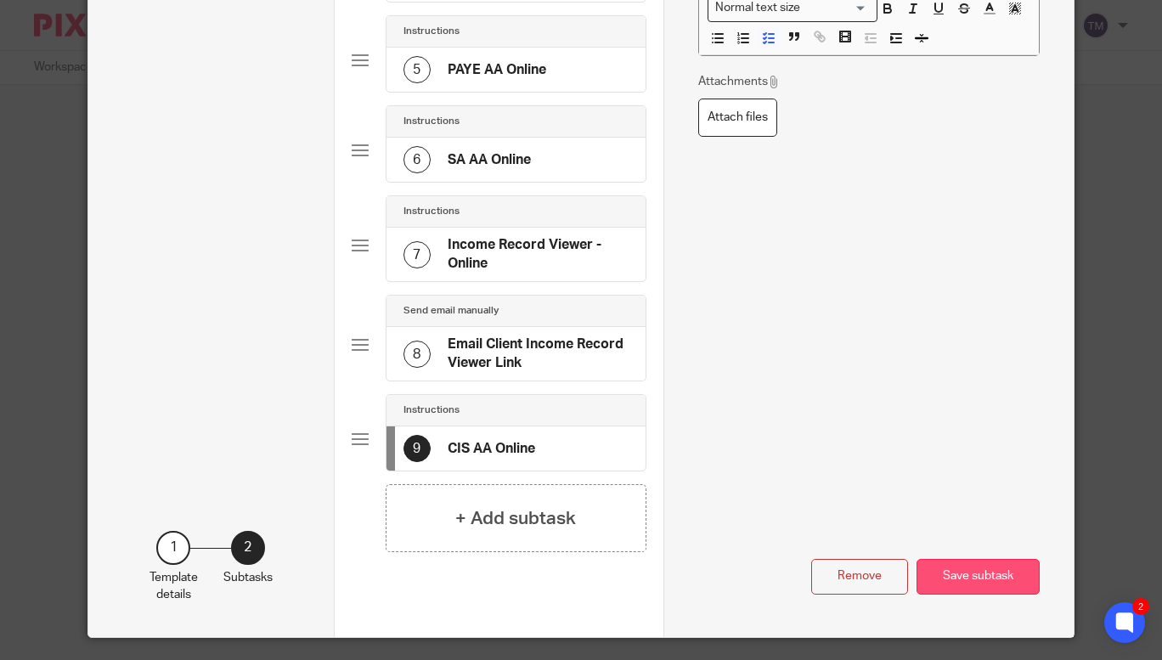
click at [955, 568] on button "Save subtask" at bounding box center [977, 577] width 123 height 37
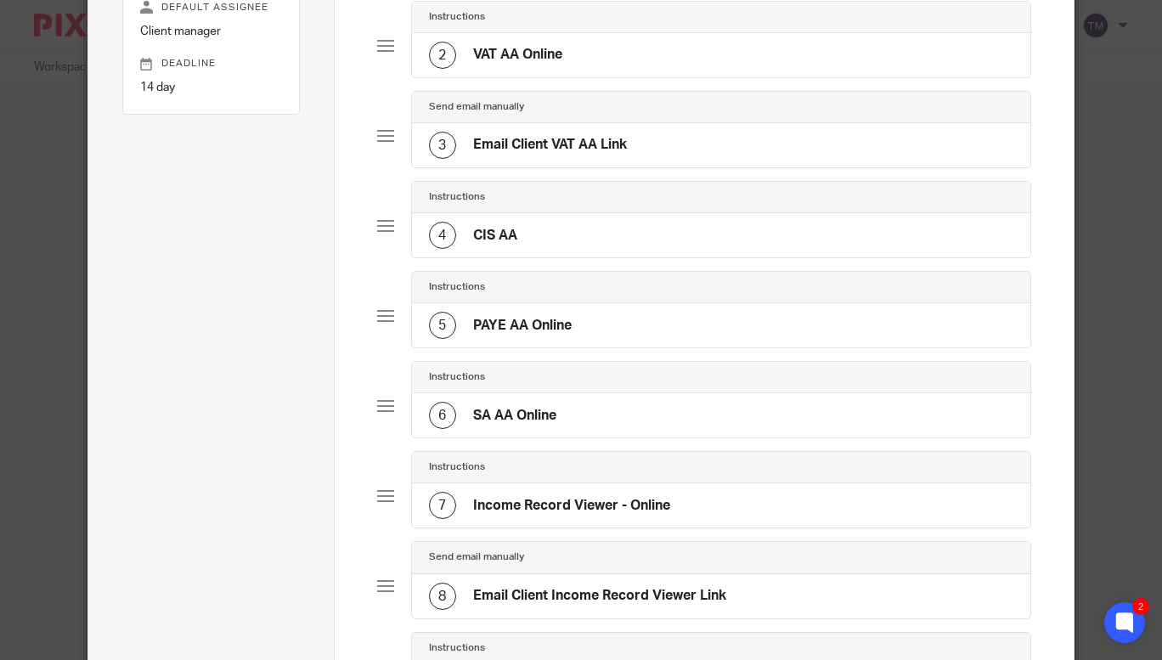
scroll to position [87, 0]
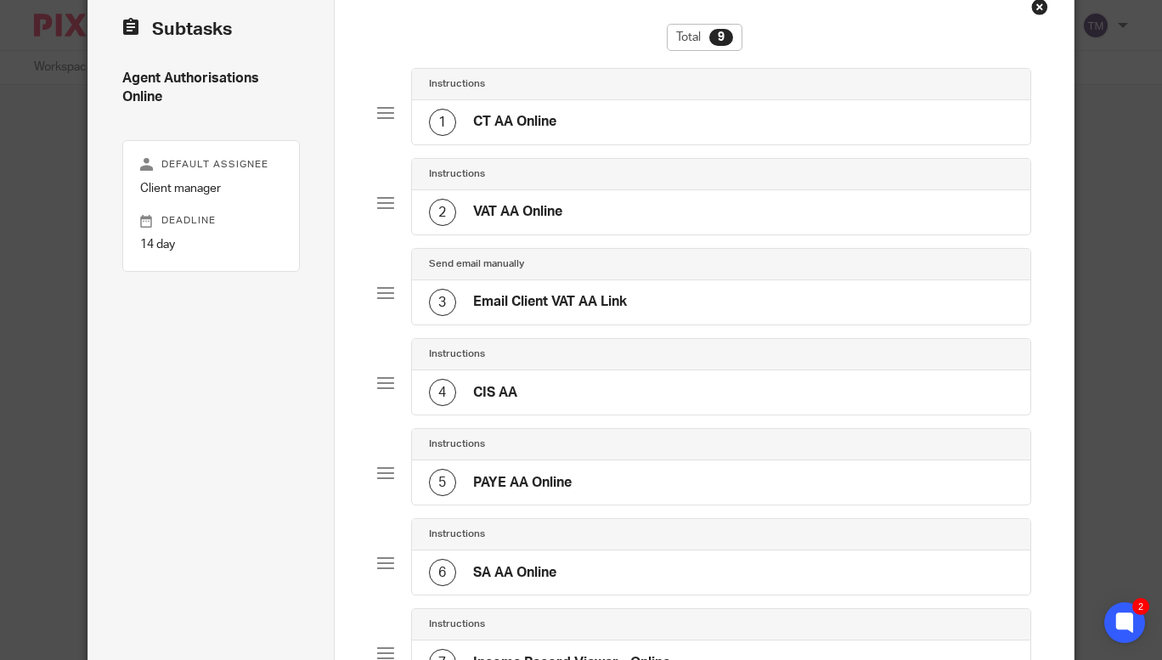
click at [512, 114] on h4 "CT AA Online" at bounding box center [514, 122] width 83 height 18
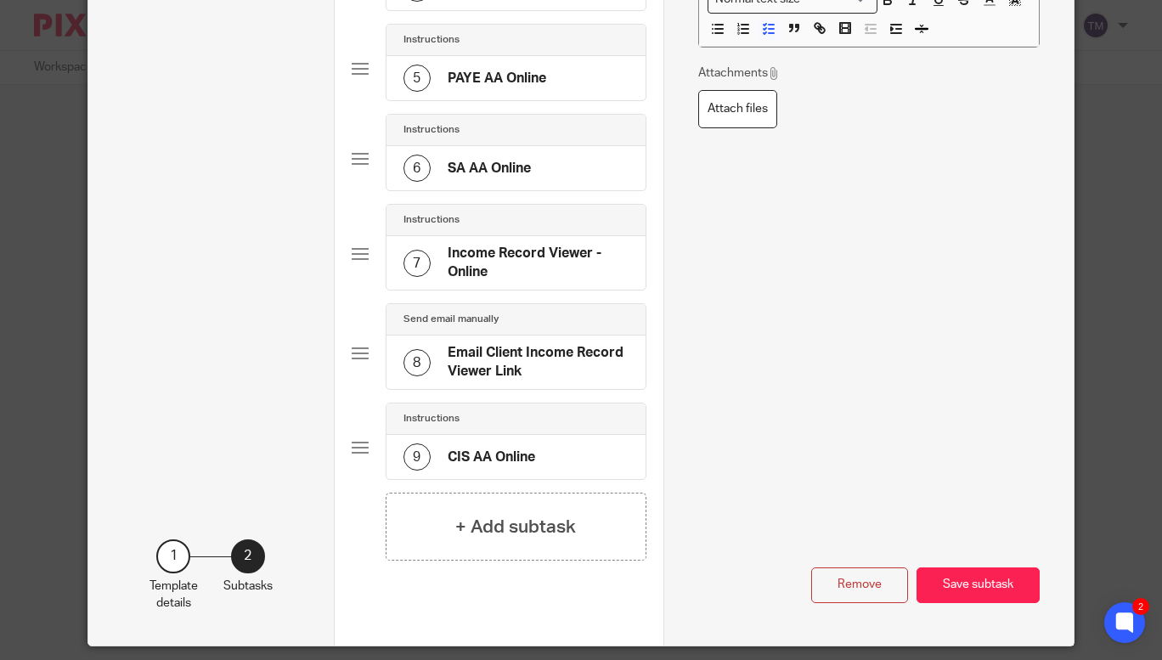
scroll to position [546, 0]
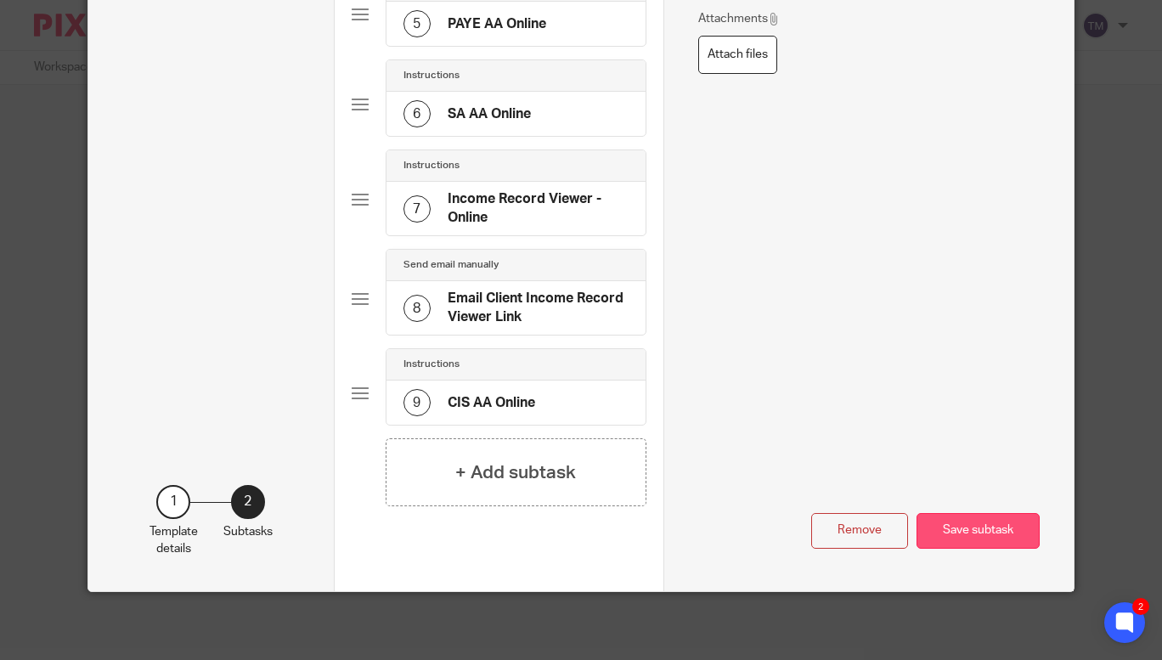
click at [977, 531] on button "Save subtask" at bounding box center [977, 531] width 123 height 37
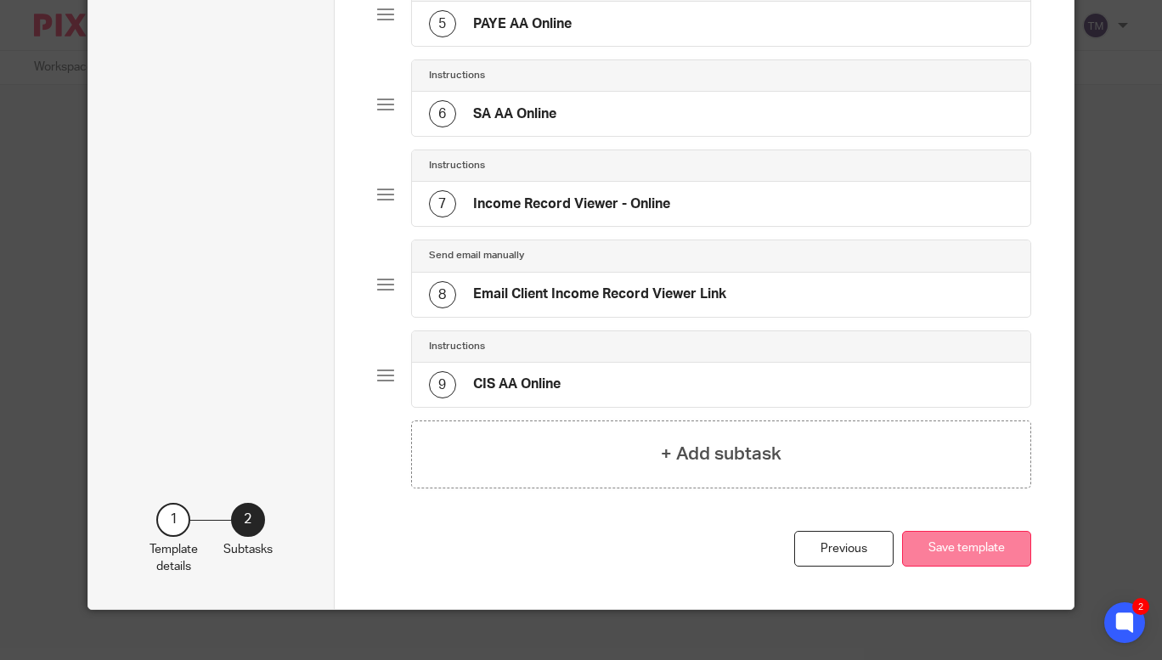
click at [946, 544] on button "Save template" at bounding box center [966, 549] width 129 height 37
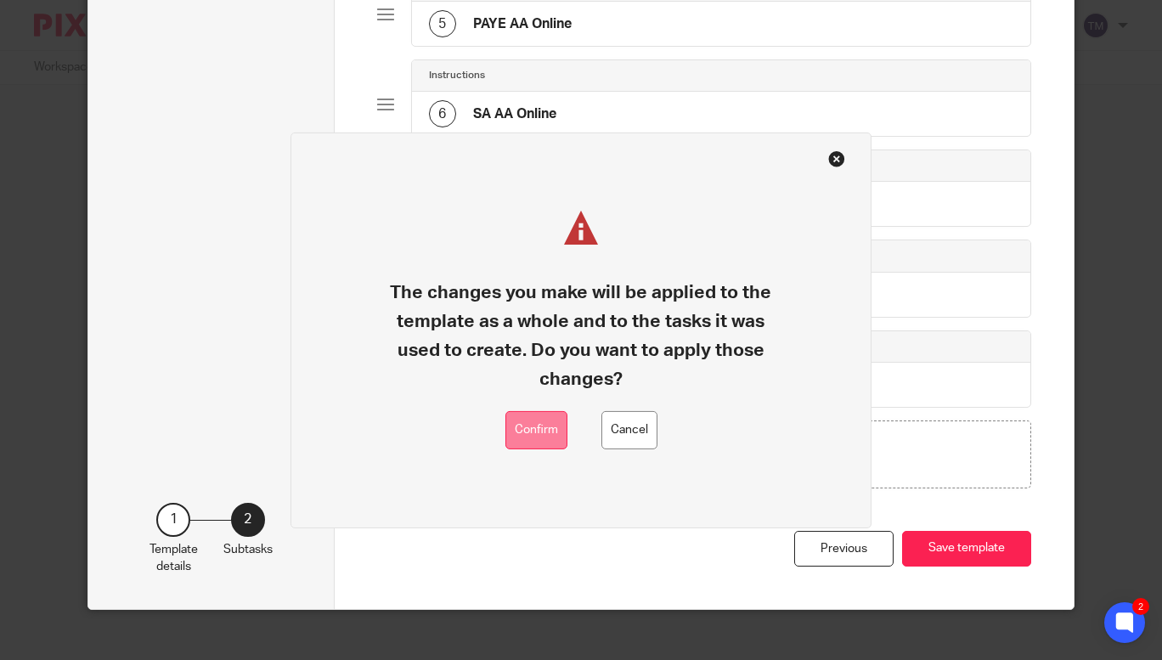
click at [526, 424] on button "Confirm" at bounding box center [536, 430] width 62 height 38
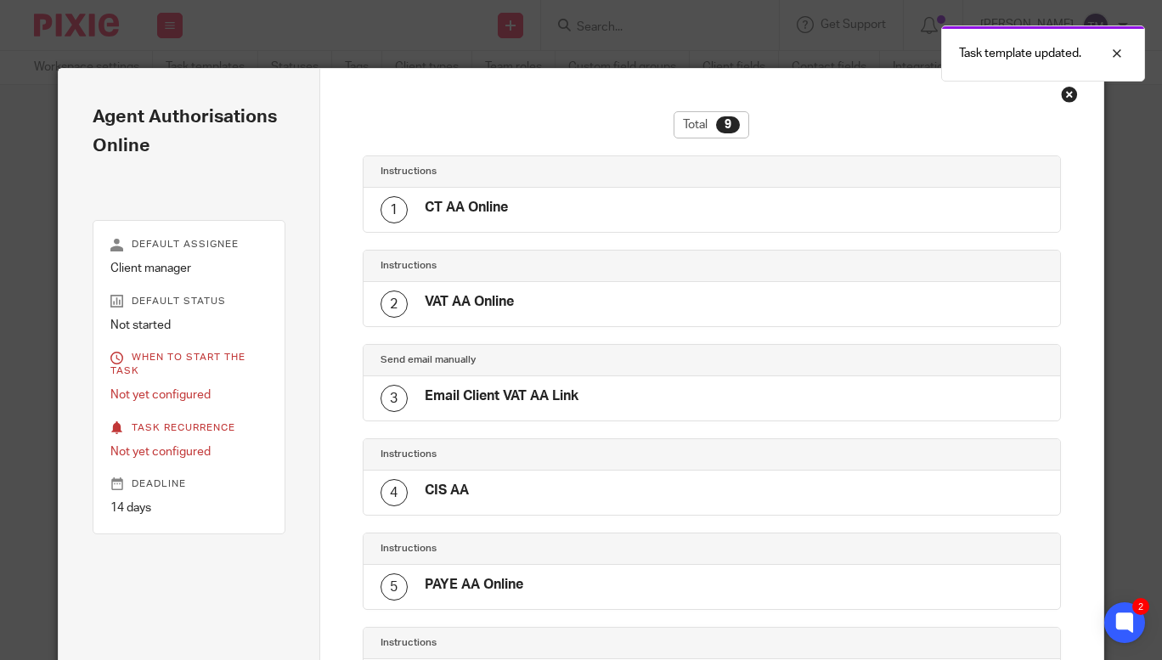
click at [1063, 95] on div "Close this dialog window" at bounding box center [1069, 94] width 17 height 17
